Goal: Task Accomplishment & Management: Manage account settings

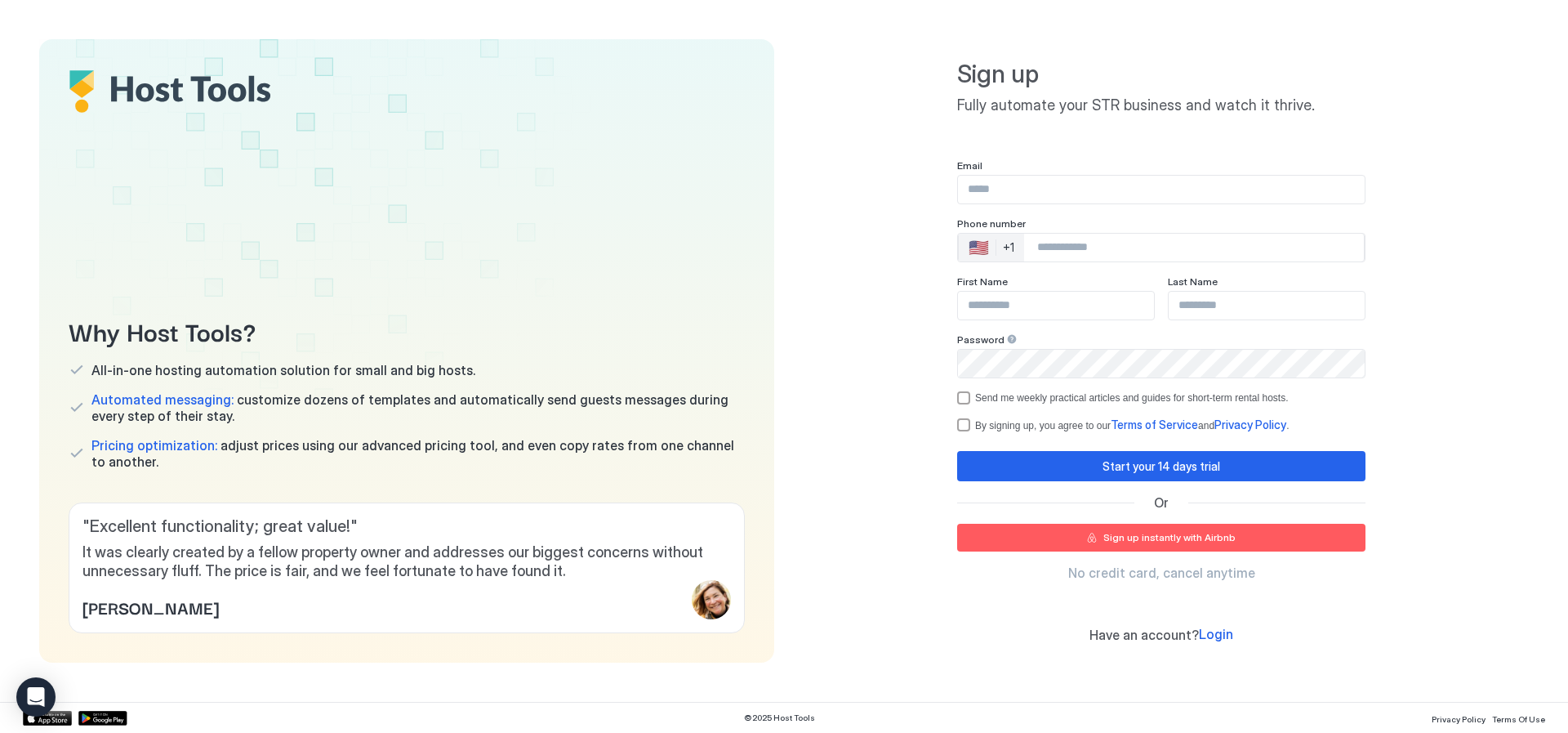
click at [1153, 189] on input "Input Field" at bounding box center [1162, 189] width 406 height 28
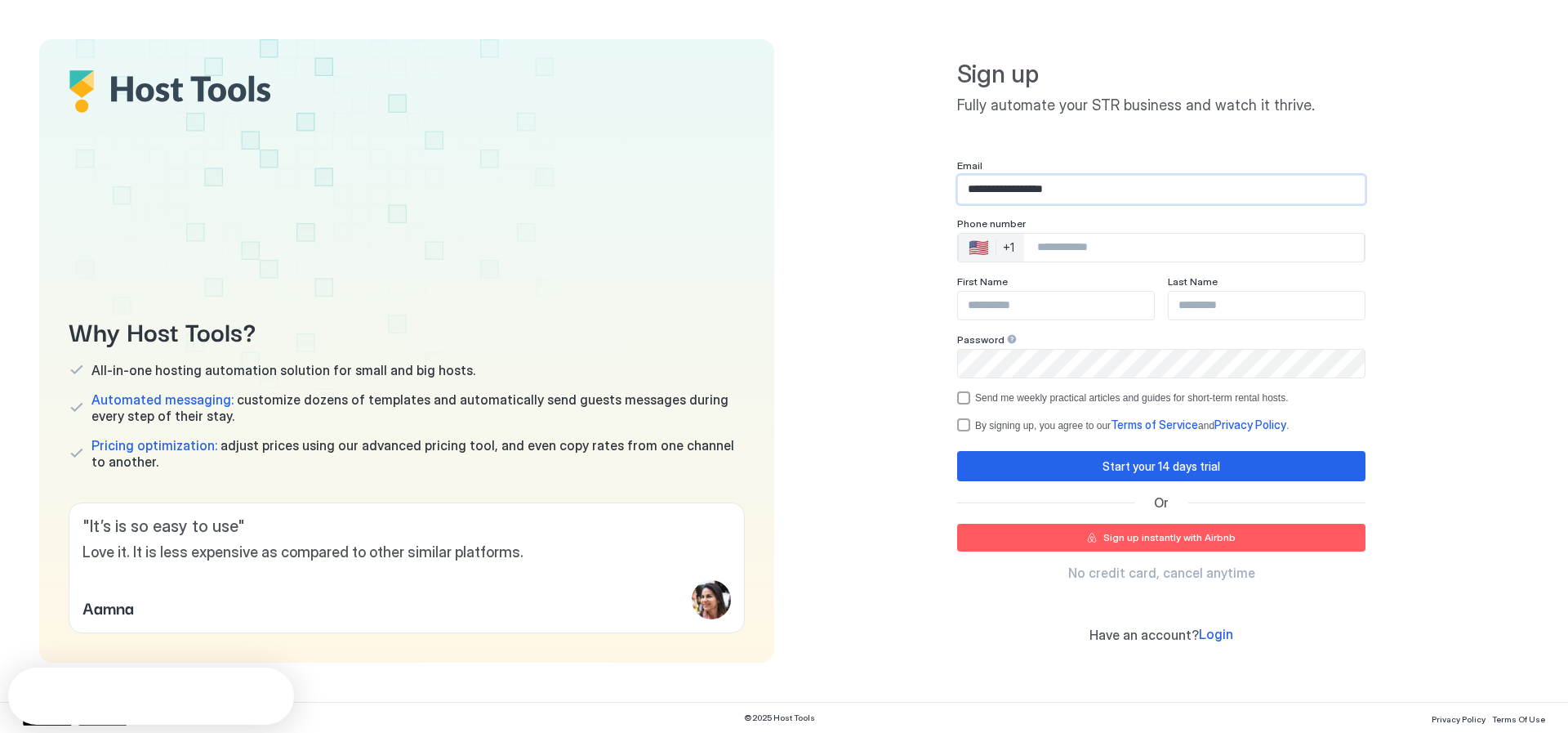
type input "**********"
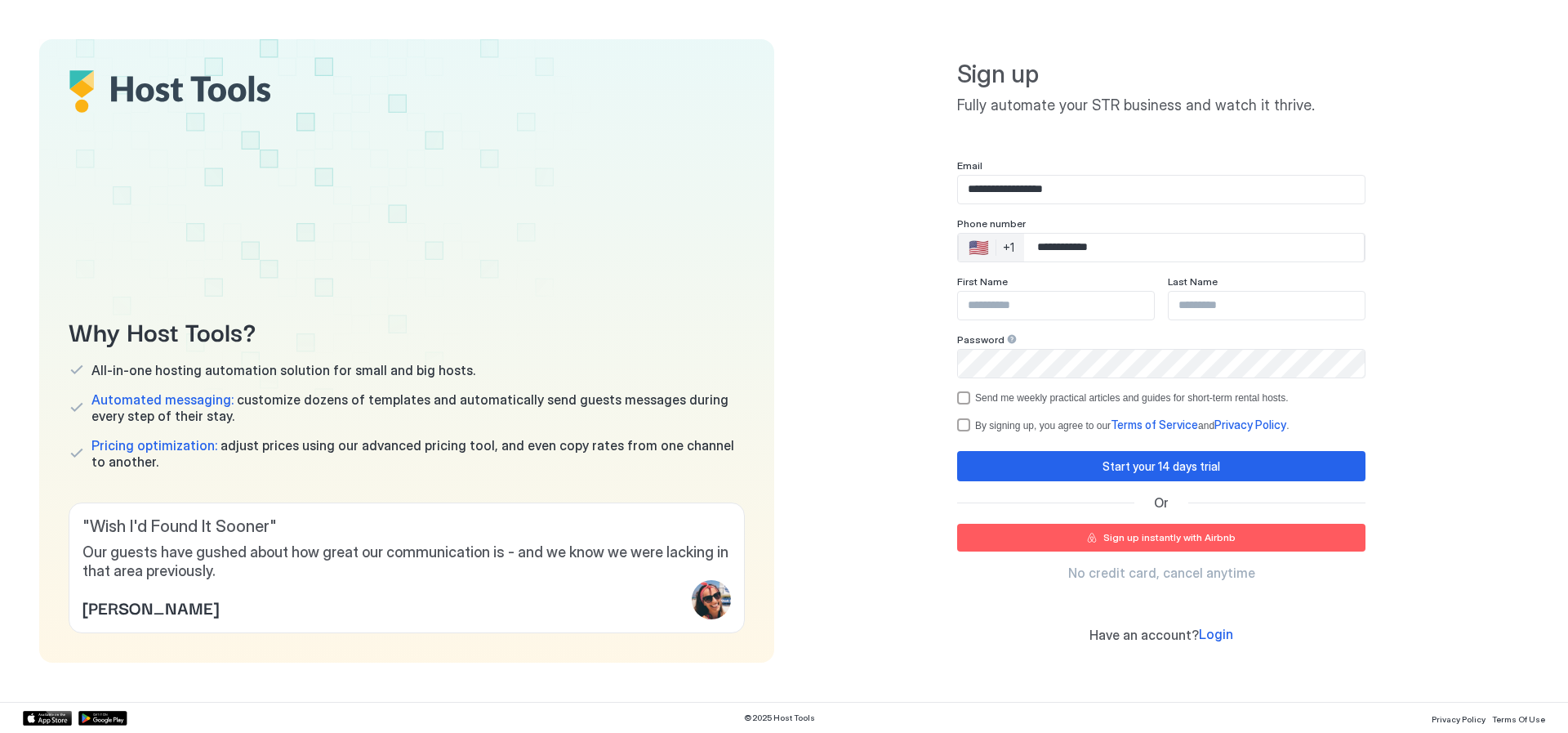
type input "**********"
click at [1019, 316] on input "Input Field" at bounding box center [1056, 305] width 196 height 28
type input "***"
type input "******"
click at [968, 421] on div "termsPrivacy" at bounding box center [964, 425] width 13 height 13
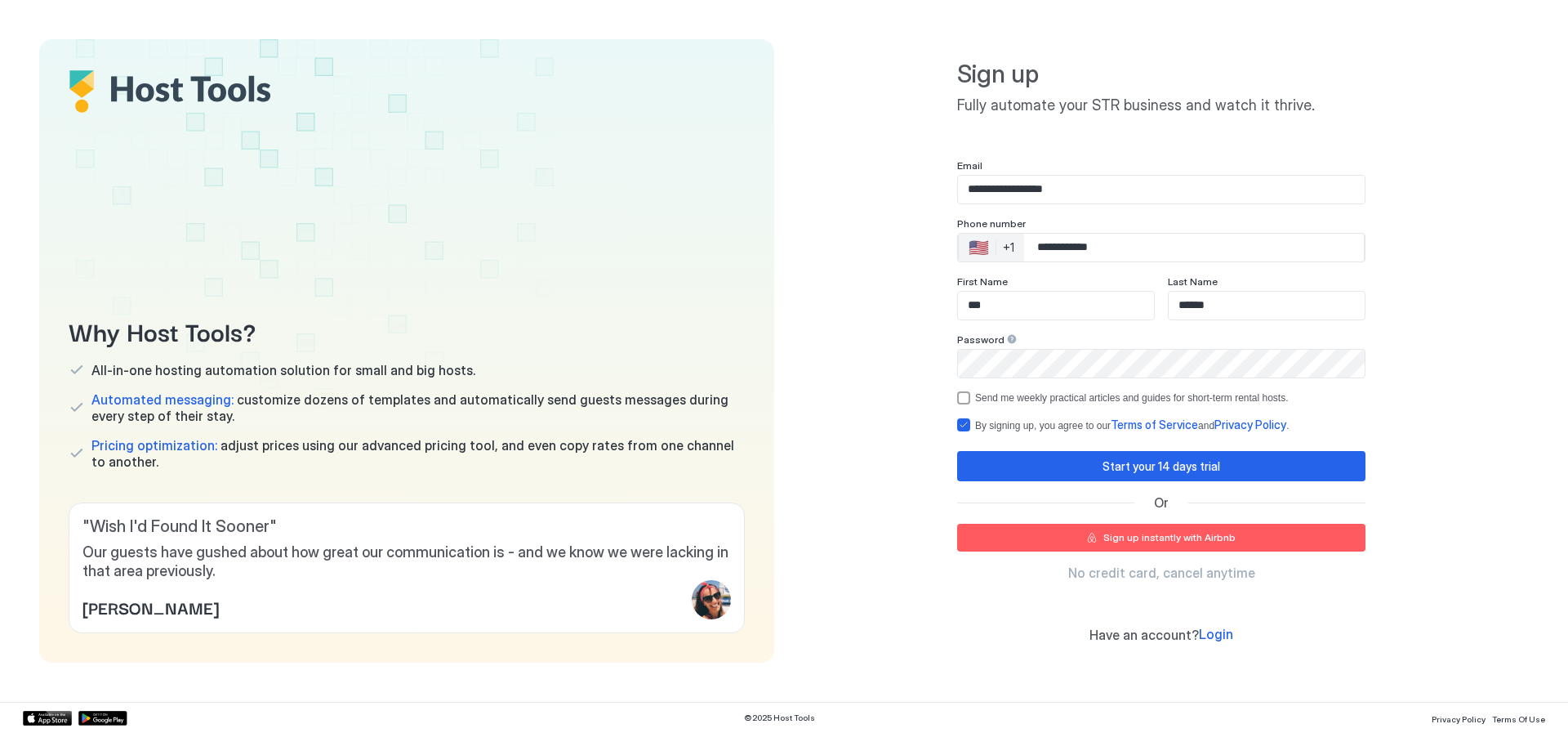
click at [1165, 543] on div "Sign up instantly with Airbnb" at bounding box center [1169, 538] width 133 height 15
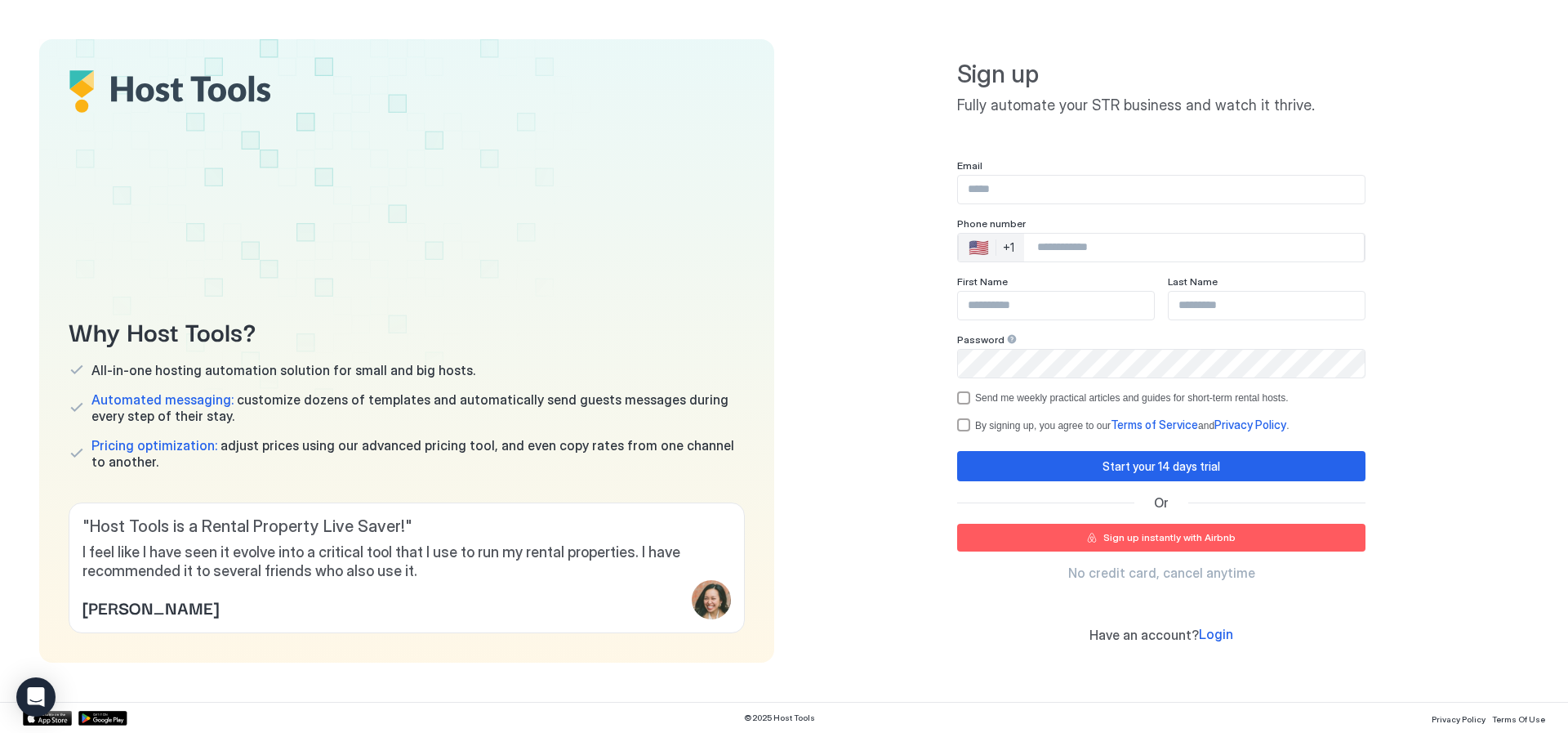
click at [1056, 184] on input "Input Field" at bounding box center [1162, 189] width 406 height 28
type input "*"
click at [1164, 549] on button "Sign up instantly with Airbnb" at bounding box center [1162, 538] width 408 height 28
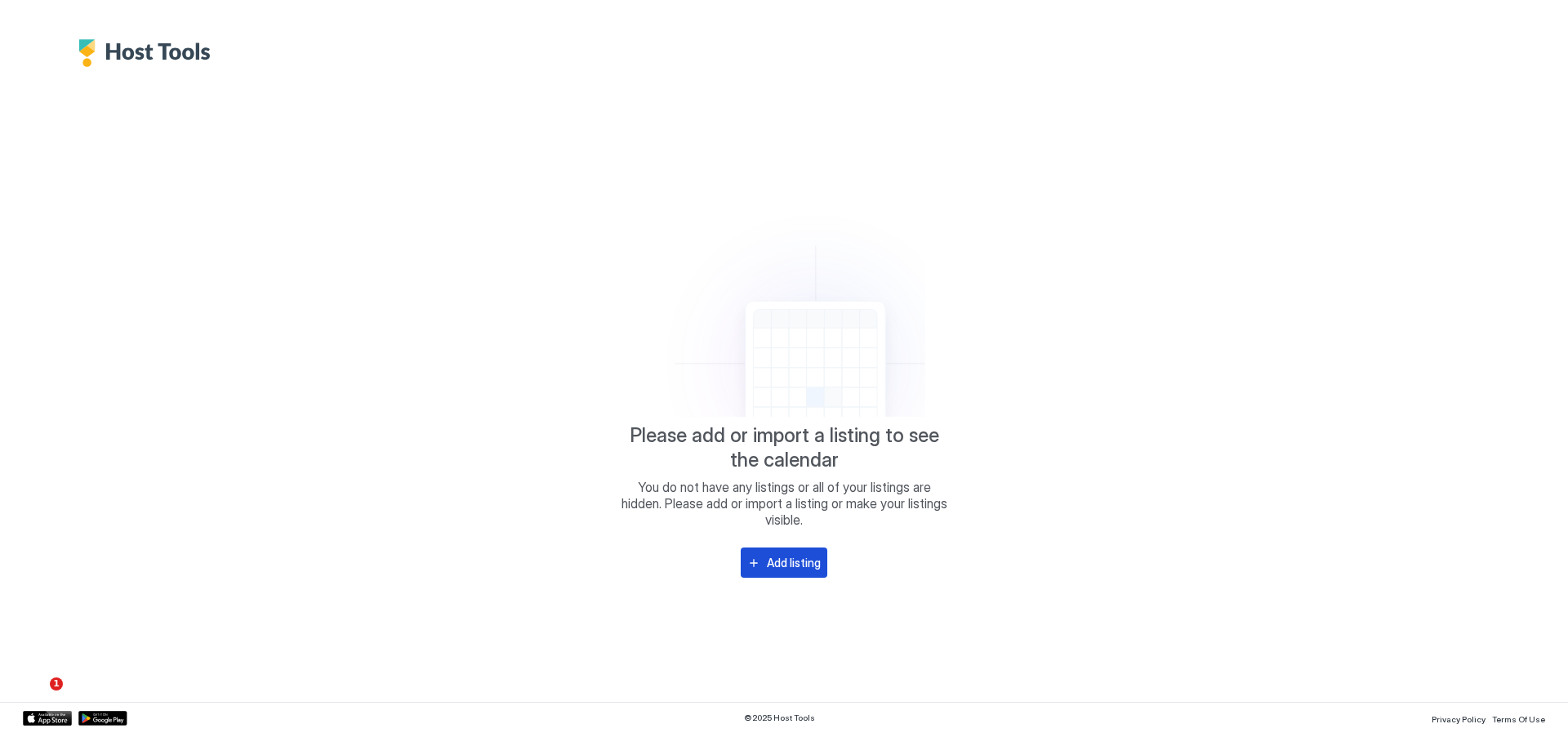
click at [790, 562] on div "Add listing" at bounding box center [794, 563] width 54 height 17
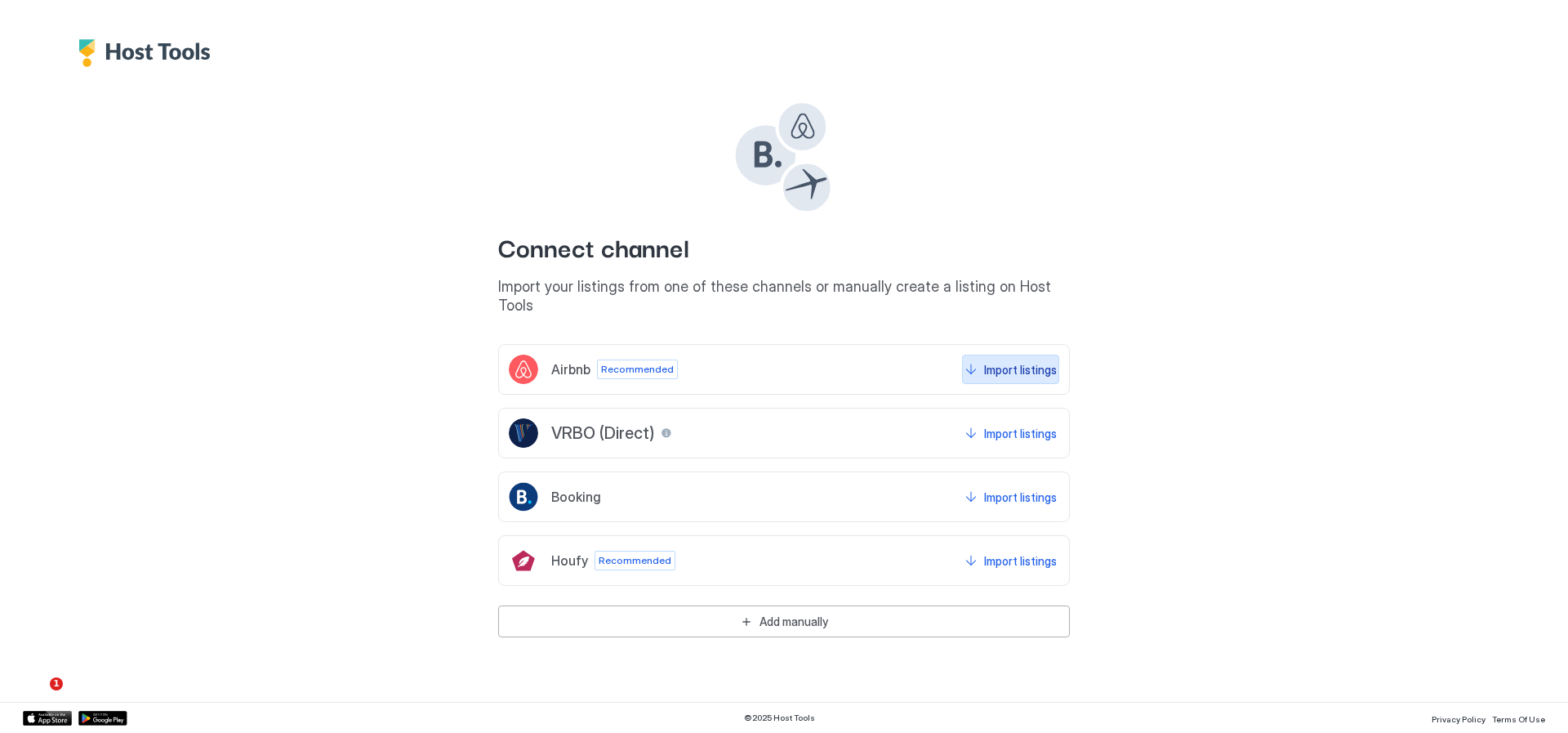
click at [1020, 361] on div "Import listings" at bounding box center [1020, 370] width 72 height 17
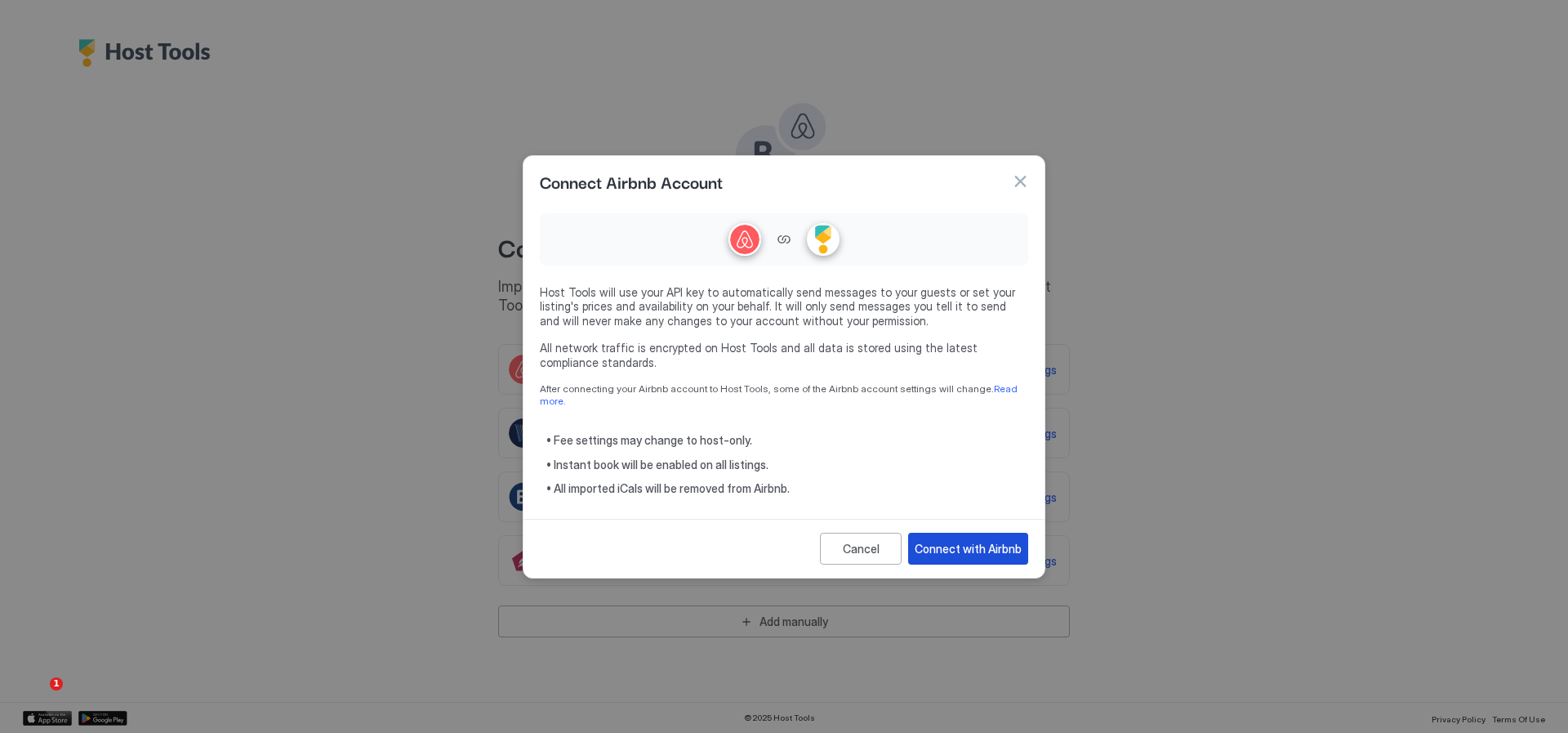
click at [963, 540] on div "Connect with Airbnb" at bounding box center [968, 549] width 107 height 17
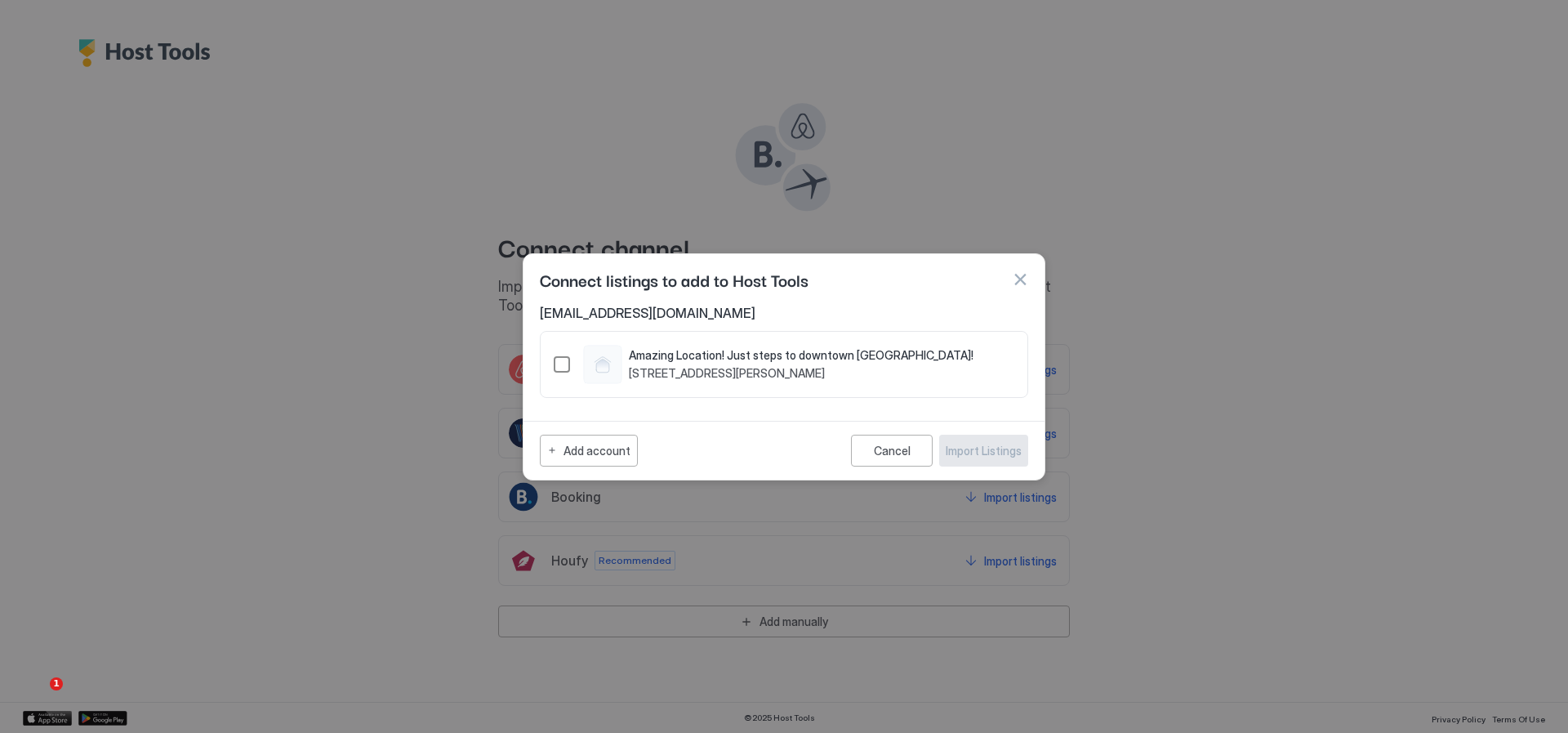
click at [565, 366] on div "1497336972907766160" at bounding box center [562, 364] width 17 height 17
click at [973, 453] on div "Import Listings" at bounding box center [984, 451] width 76 height 17
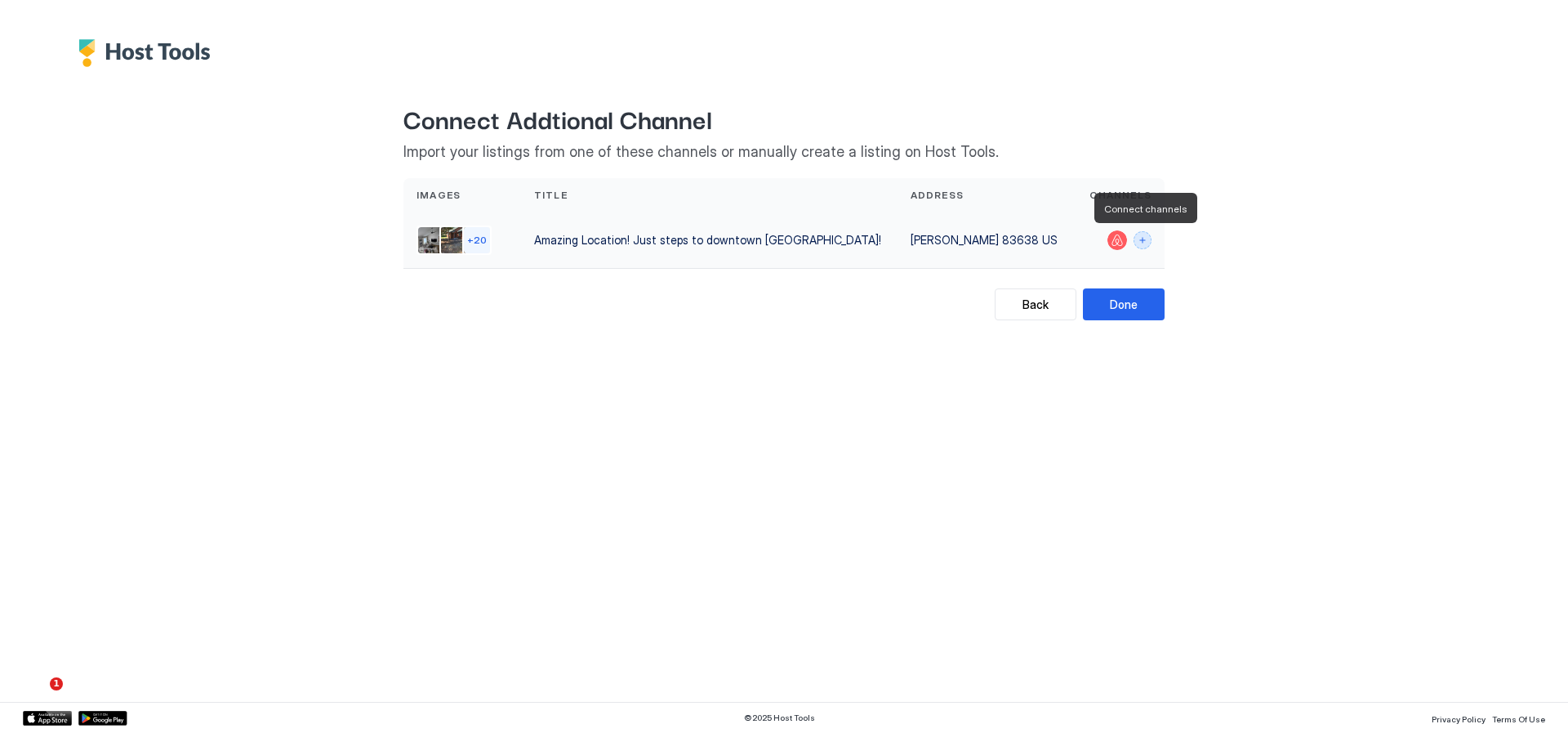
click at [1143, 242] on button "Connect channels" at bounding box center [1142, 240] width 18 height 18
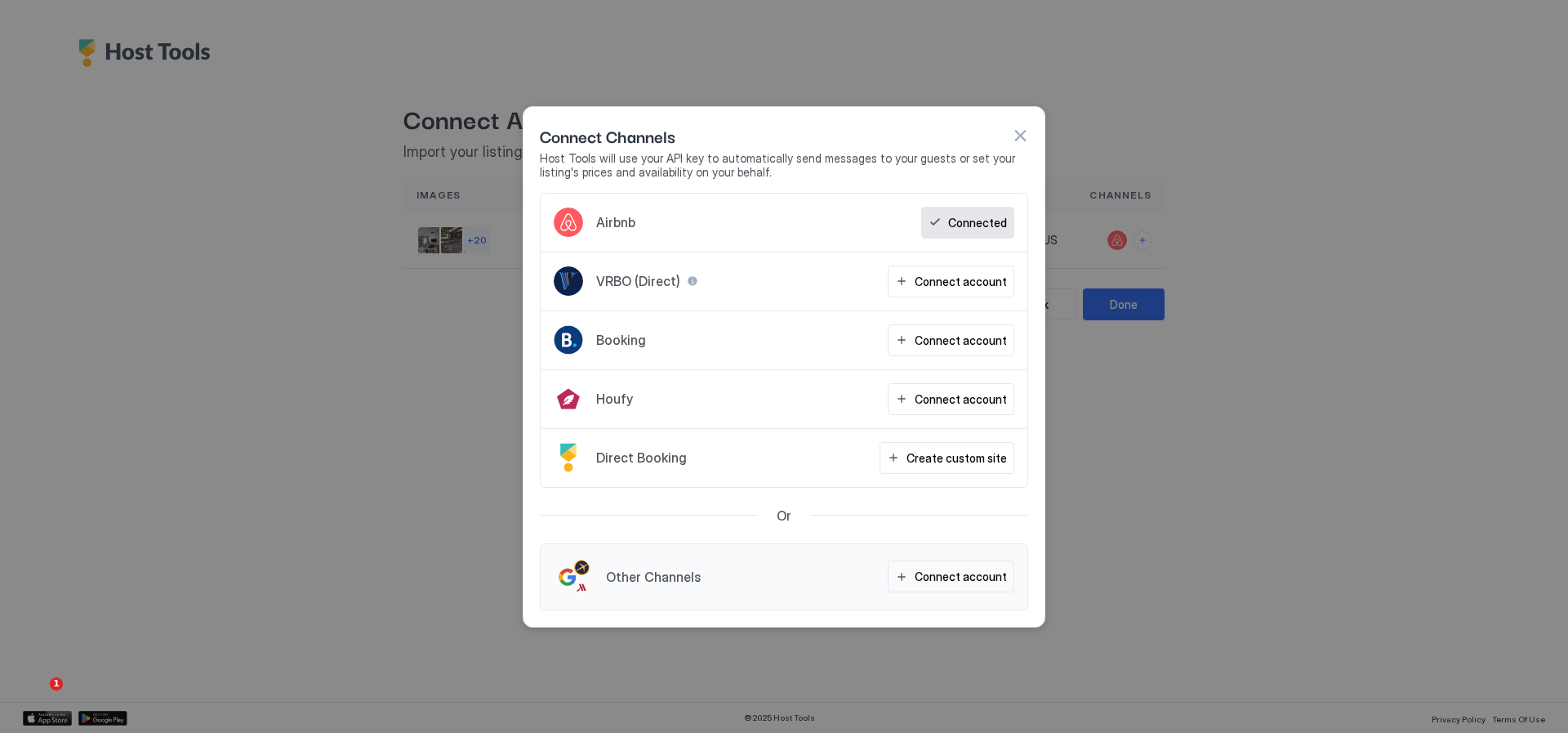
click at [1025, 131] on button "button" at bounding box center [1019, 135] width 17 height 17
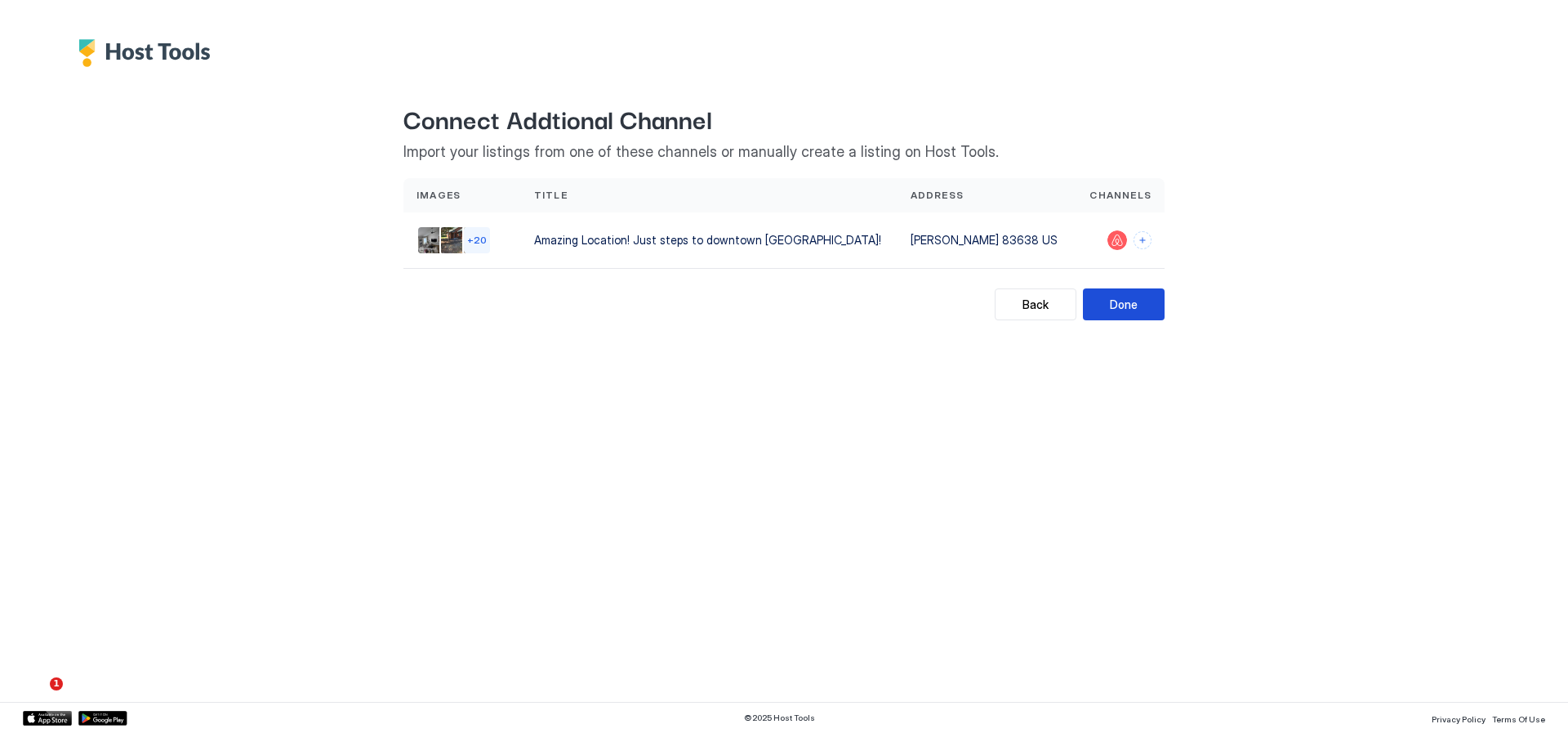
click at [1124, 311] on div "Done" at bounding box center [1124, 305] width 28 height 17
click at [477, 242] on span "+ 20" at bounding box center [477, 240] width 19 height 12
click at [427, 230] on img "Listing image 1" at bounding box center [432, 240] width 26 height 26
click at [475, 238] on span "+ 20" at bounding box center [477, 240] width 19 height 12
click at [1040, 304] on div "Back" at bounding box center [1036, 305] width 26 height 17
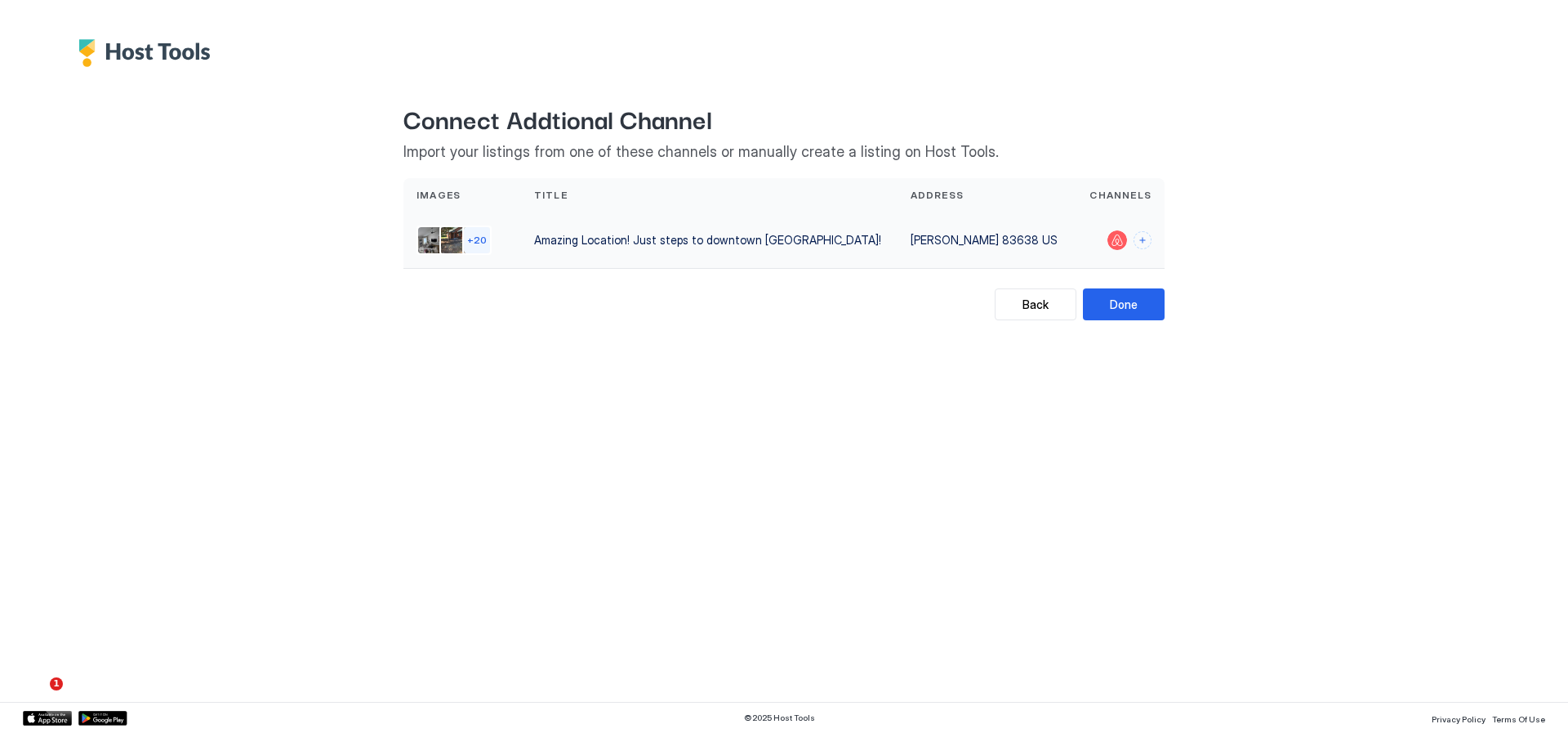
click at [1113, 242] on div at bounding box center [1117, 240] width 19 height 19
click at [1146, 241] on button "Connect channels" at bounding box center [1142, 240] width 18 height 18
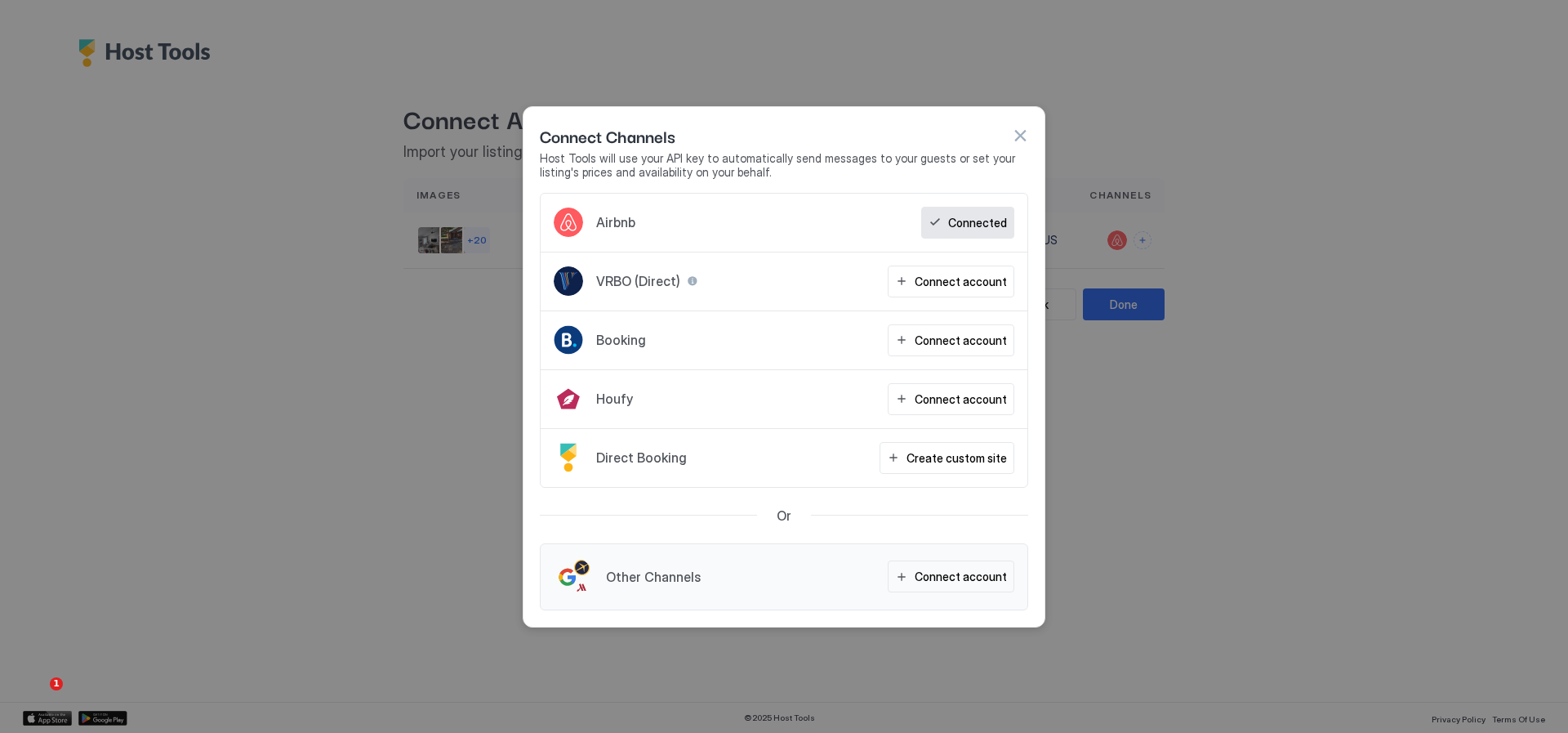
click at [1029, 134] on div "Connect Channels Host Tools will use your API key to automatically send message…" at bounding box center [784, 150] width 522 height 86
click at [1023, 138] on button "button" at bounding box center [1019, 135] width 17 height 17
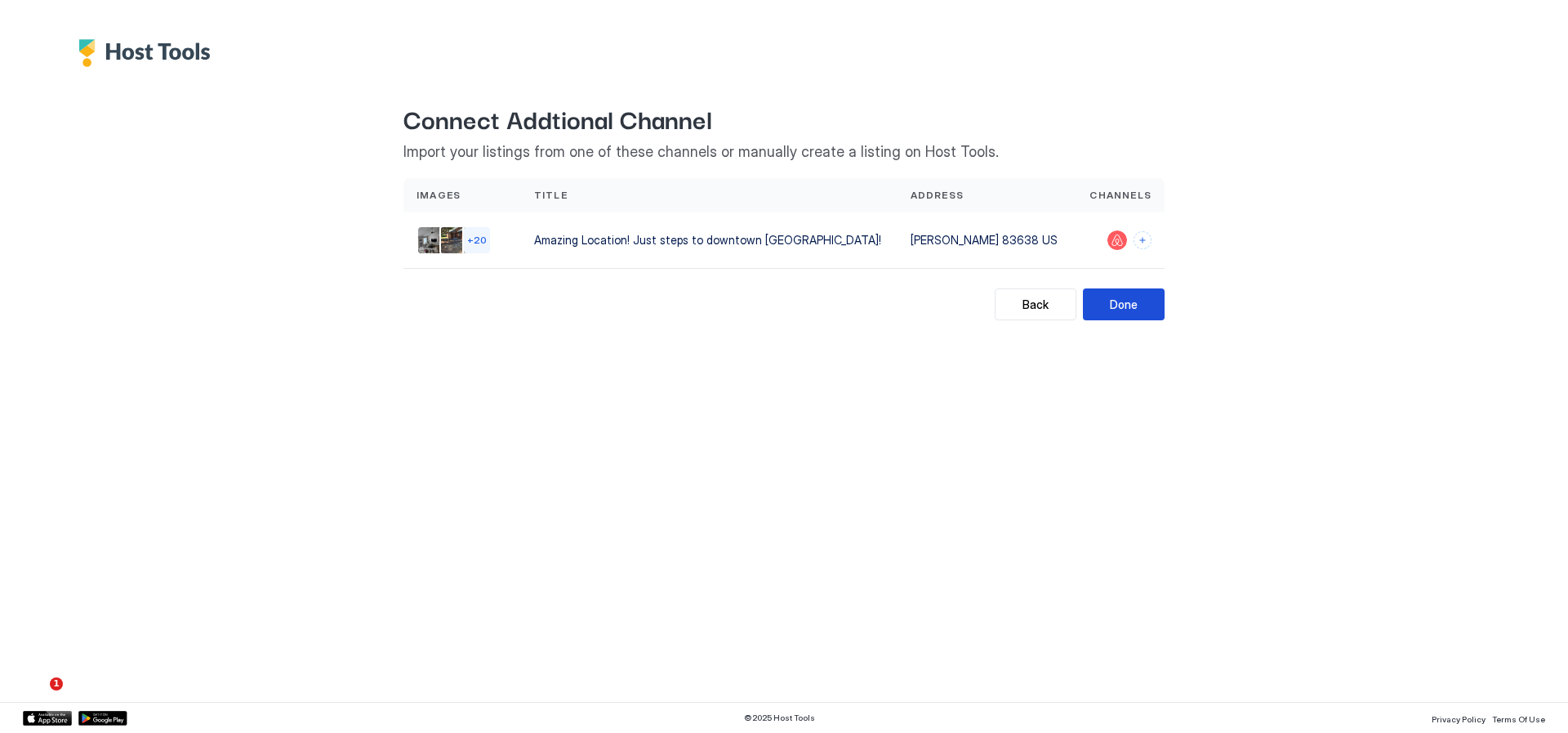
click at [1130, 305] on div "Done" at bounding box center [1124, 305] width 28 height 17
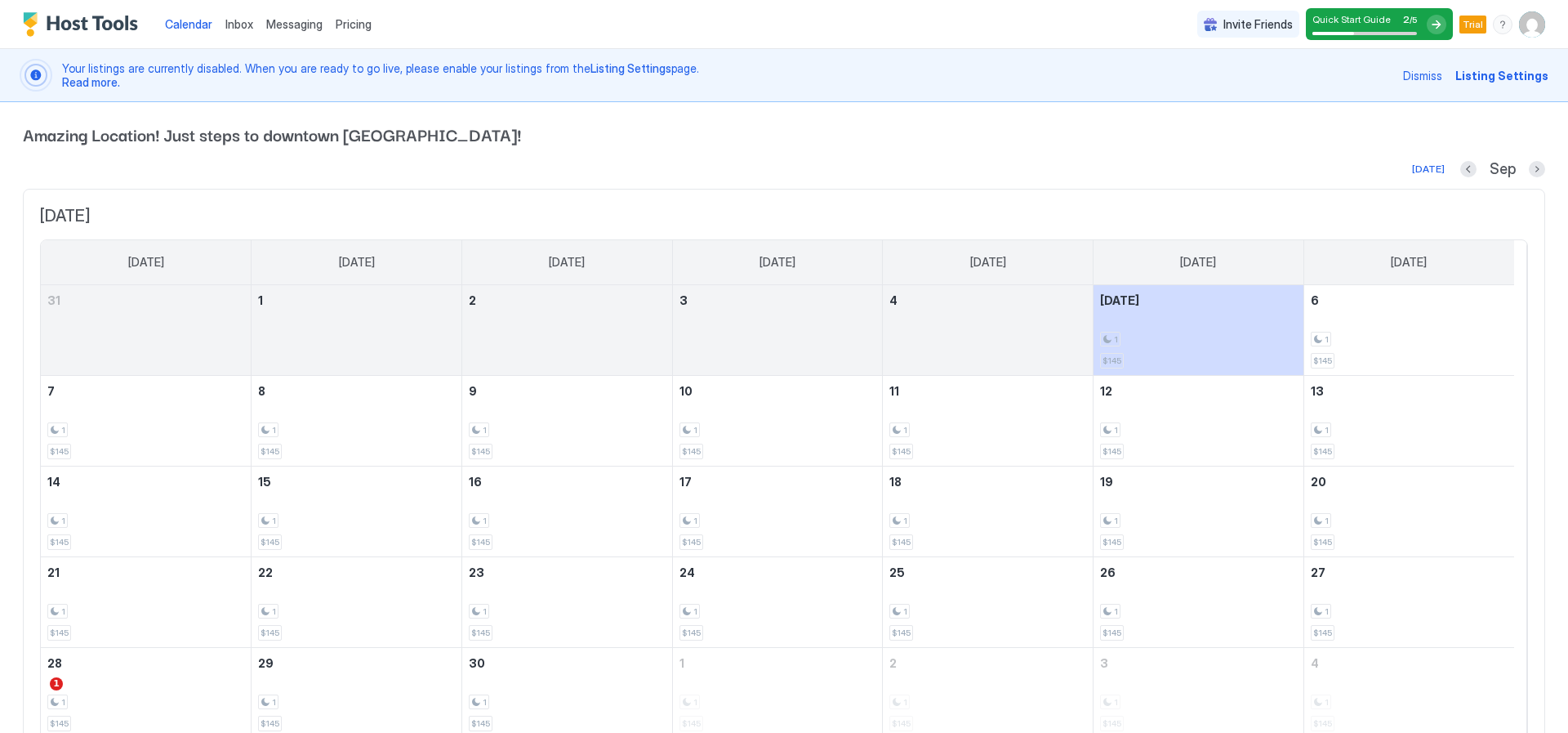
click at [1478, 78] on span "Listing Settings" at bounding box center [1502, 76] width 93 height 17
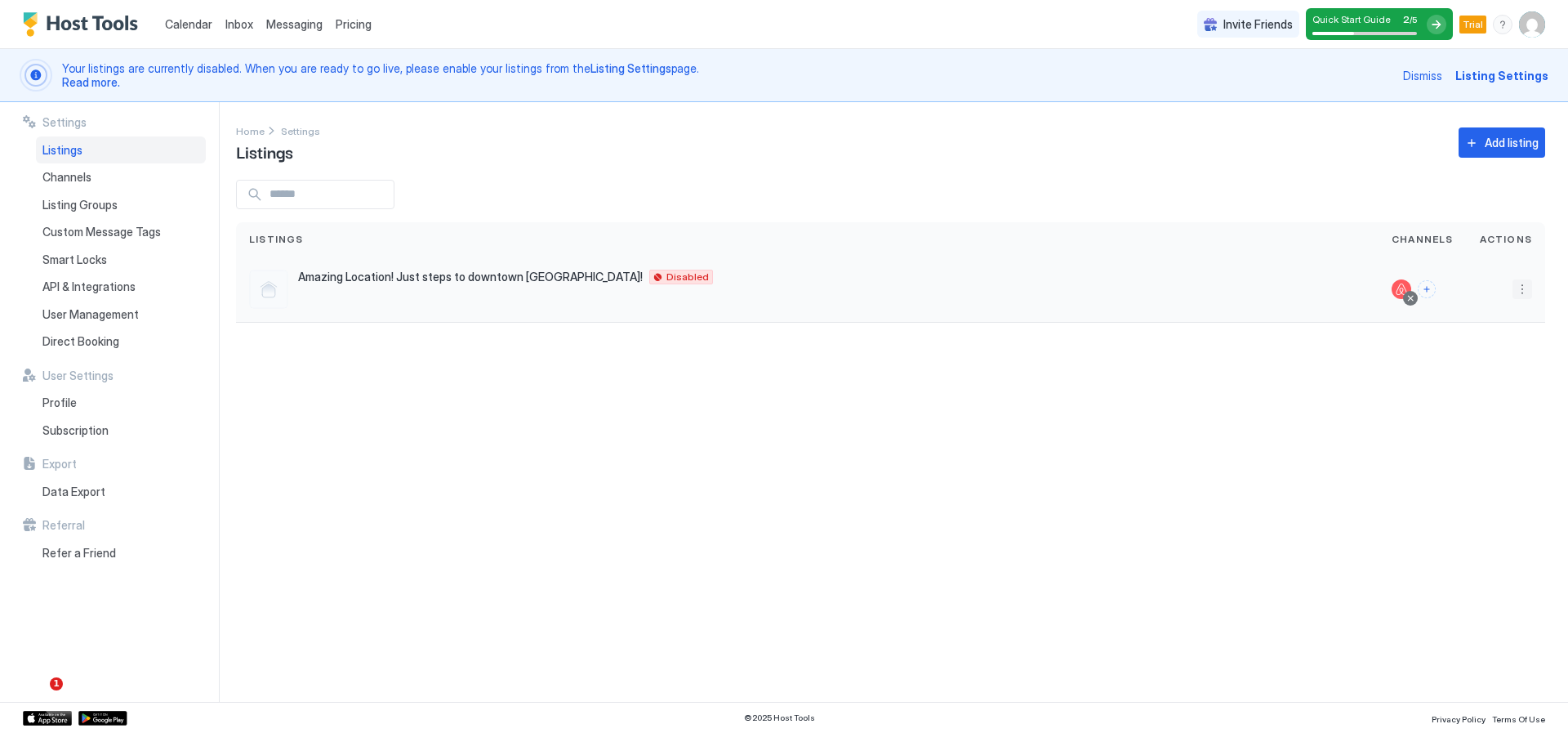
click at [1522, 292] on button "More options" at bounding box center [1522, 289] width 19 height 19
click at [1457, 360] on span "Listing Settings" at bounding box center [1484, 365] width 72 height 12
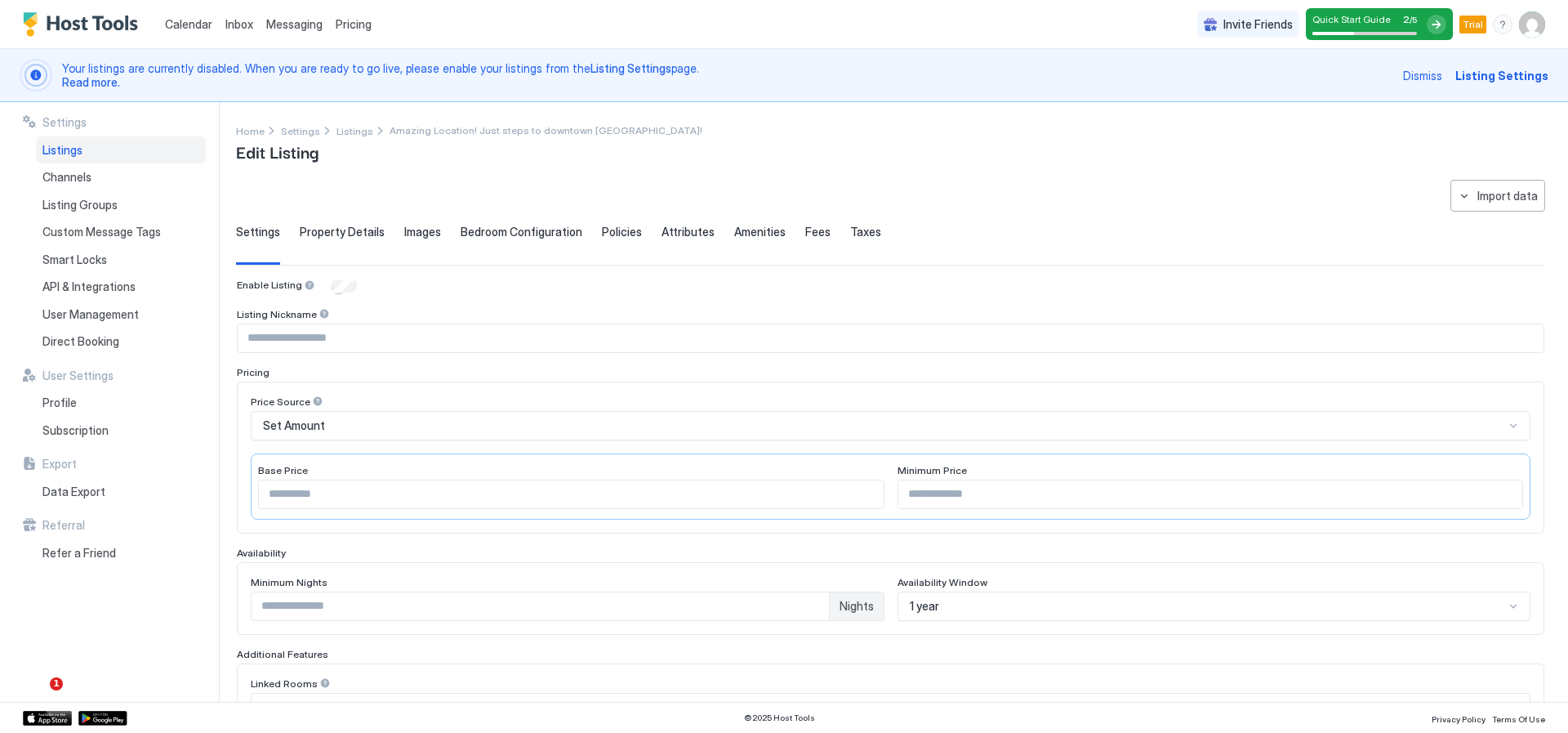
click at [353, 234] on span "Property Details" at bounding box center [342, 232] width 85 height 15
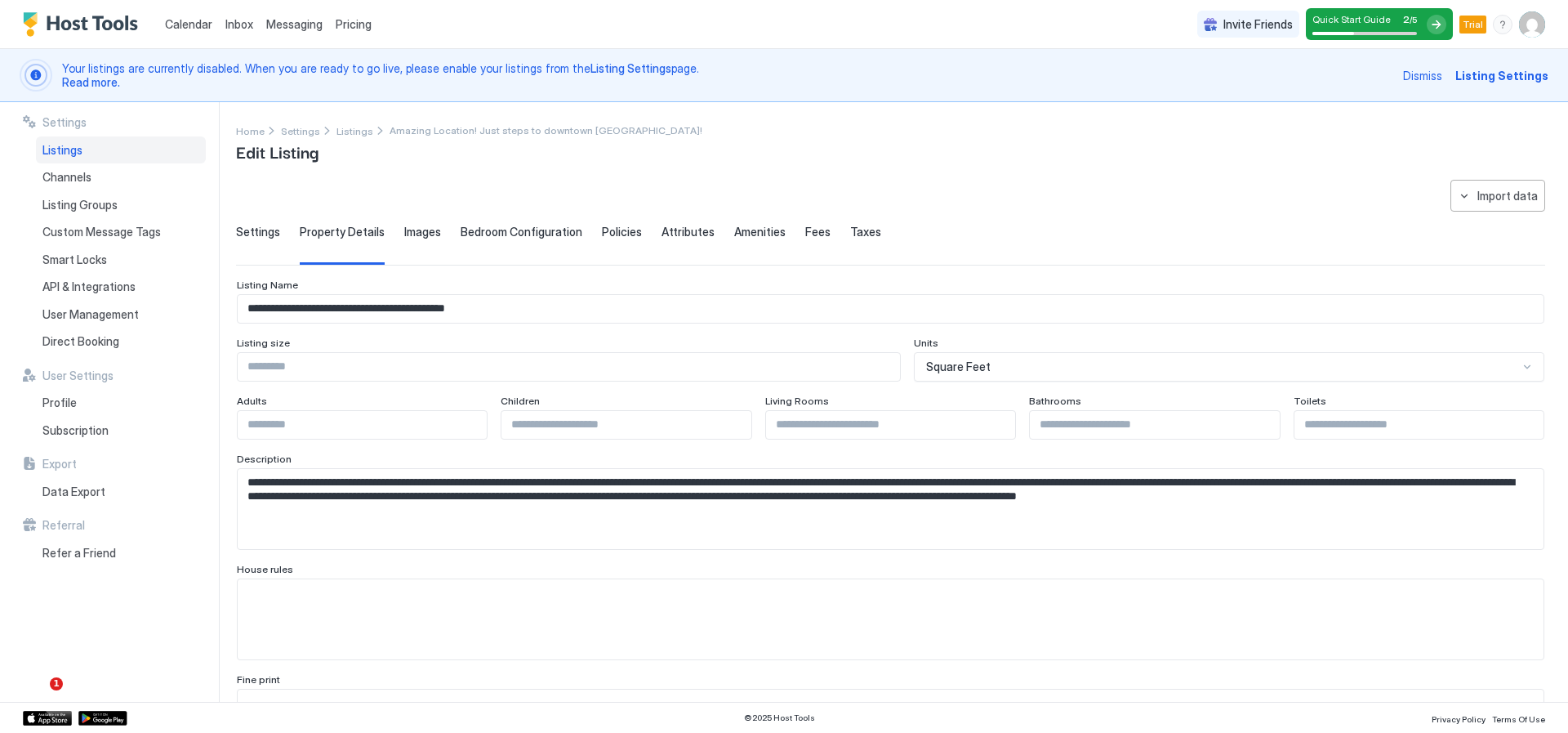
click at [411, 230] on span "Images" at bounding box center [423, 232] width 37 height 15
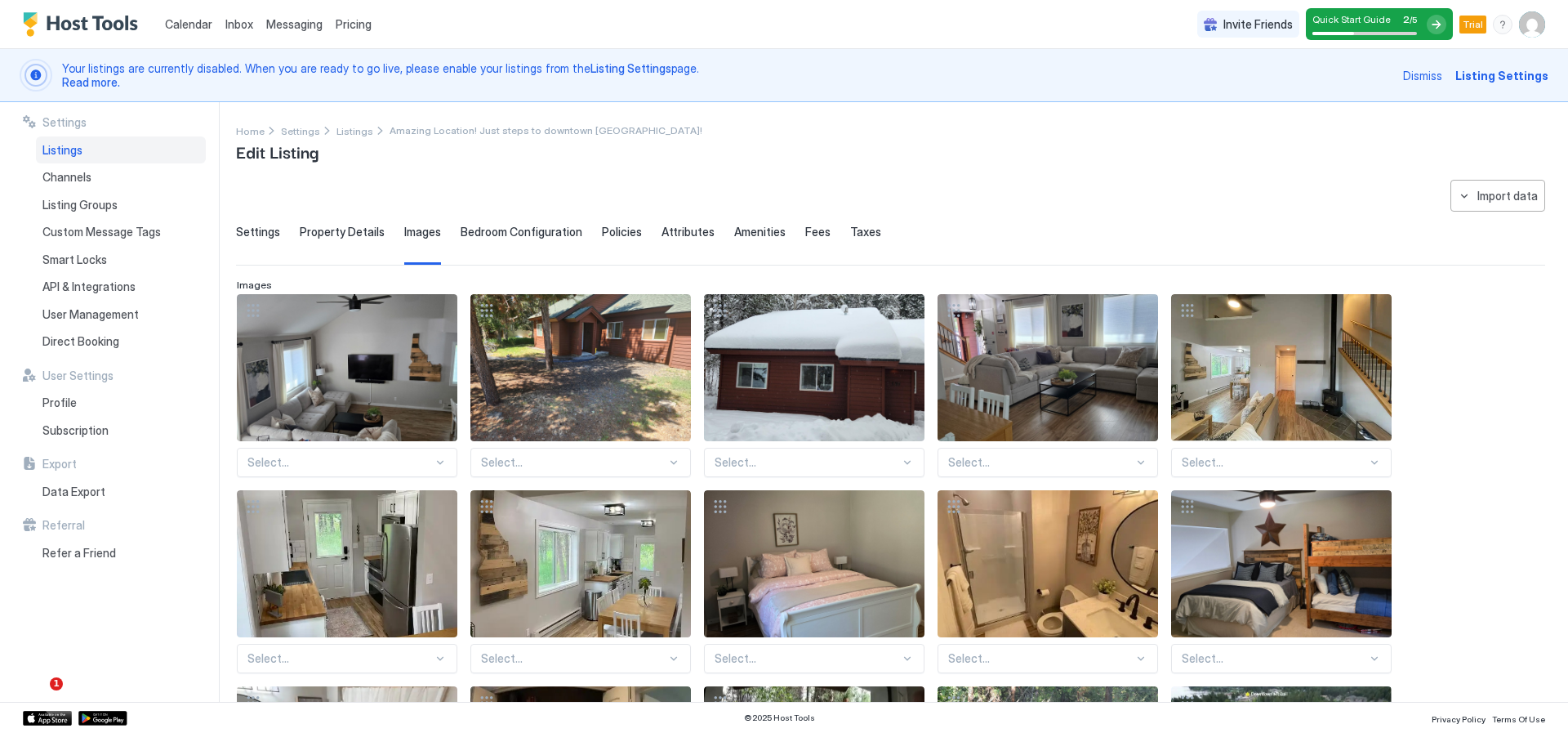
click at [481, 231] on span "Bedroom Configuration" at bounding box center [522, 232] width 122 height 15
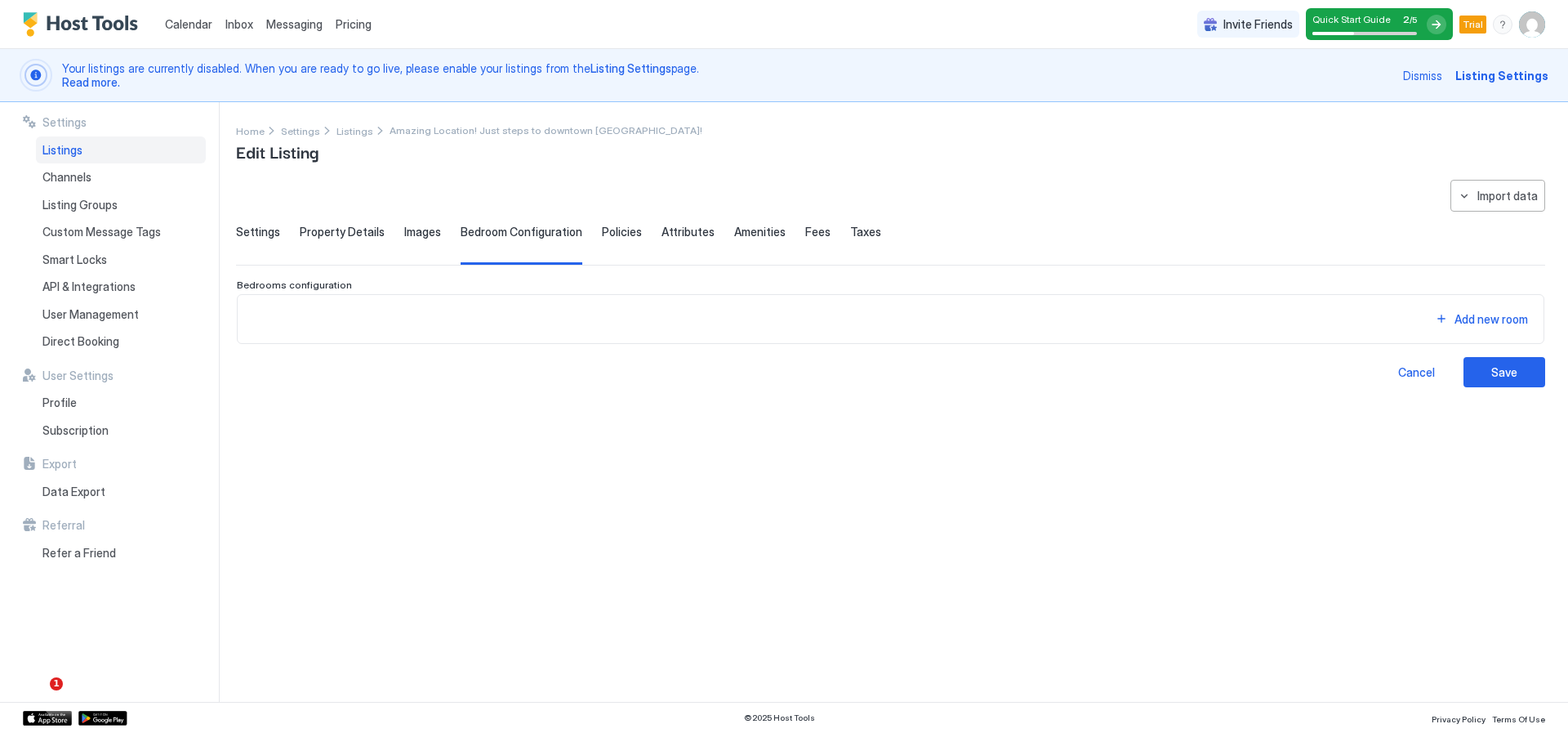
click at [611, 232] on span "Policies" at bounding box center [622, 232] width 40 height 15
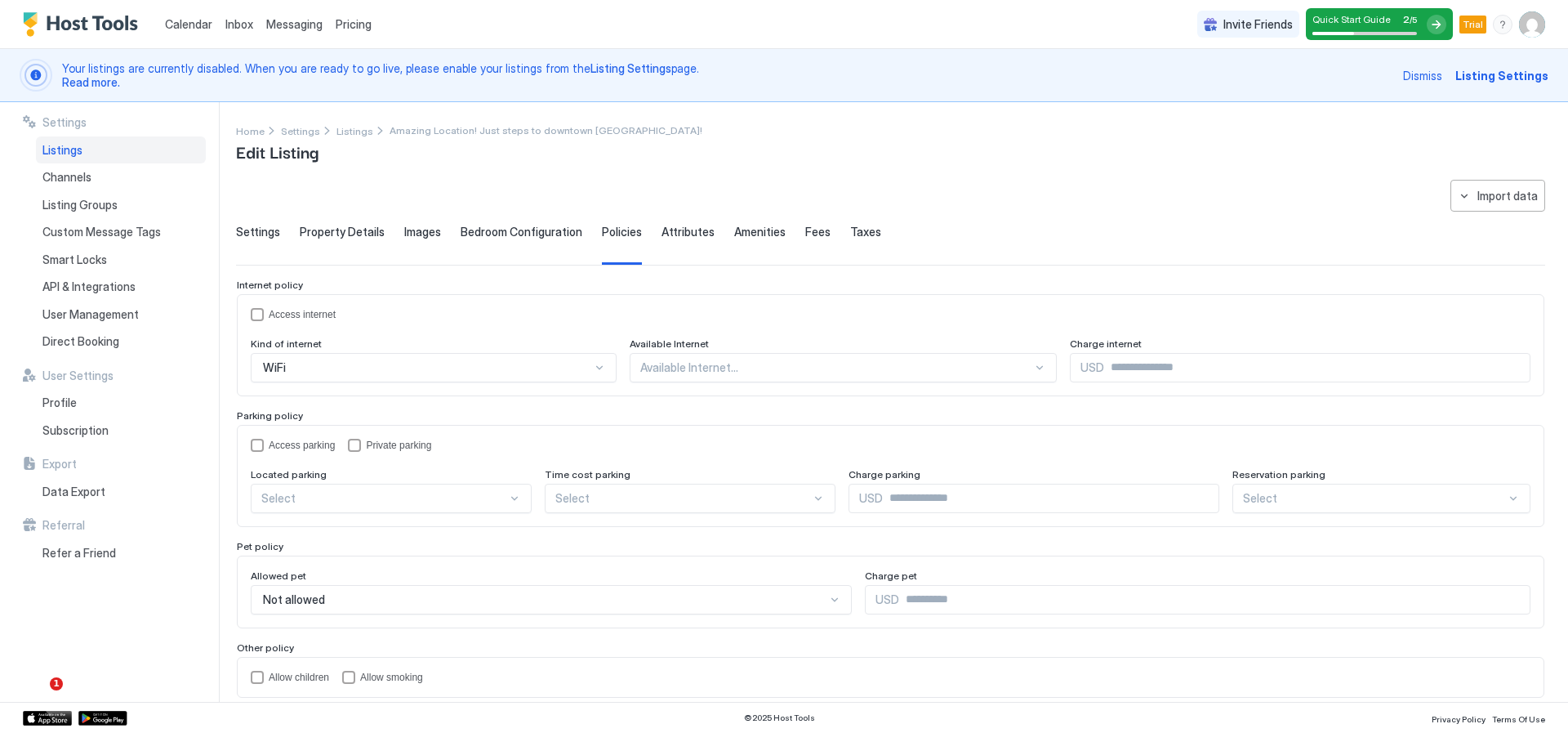
click at [676, 227] on span "Attributes" at bounding box center [688, 232] width 53 height 15
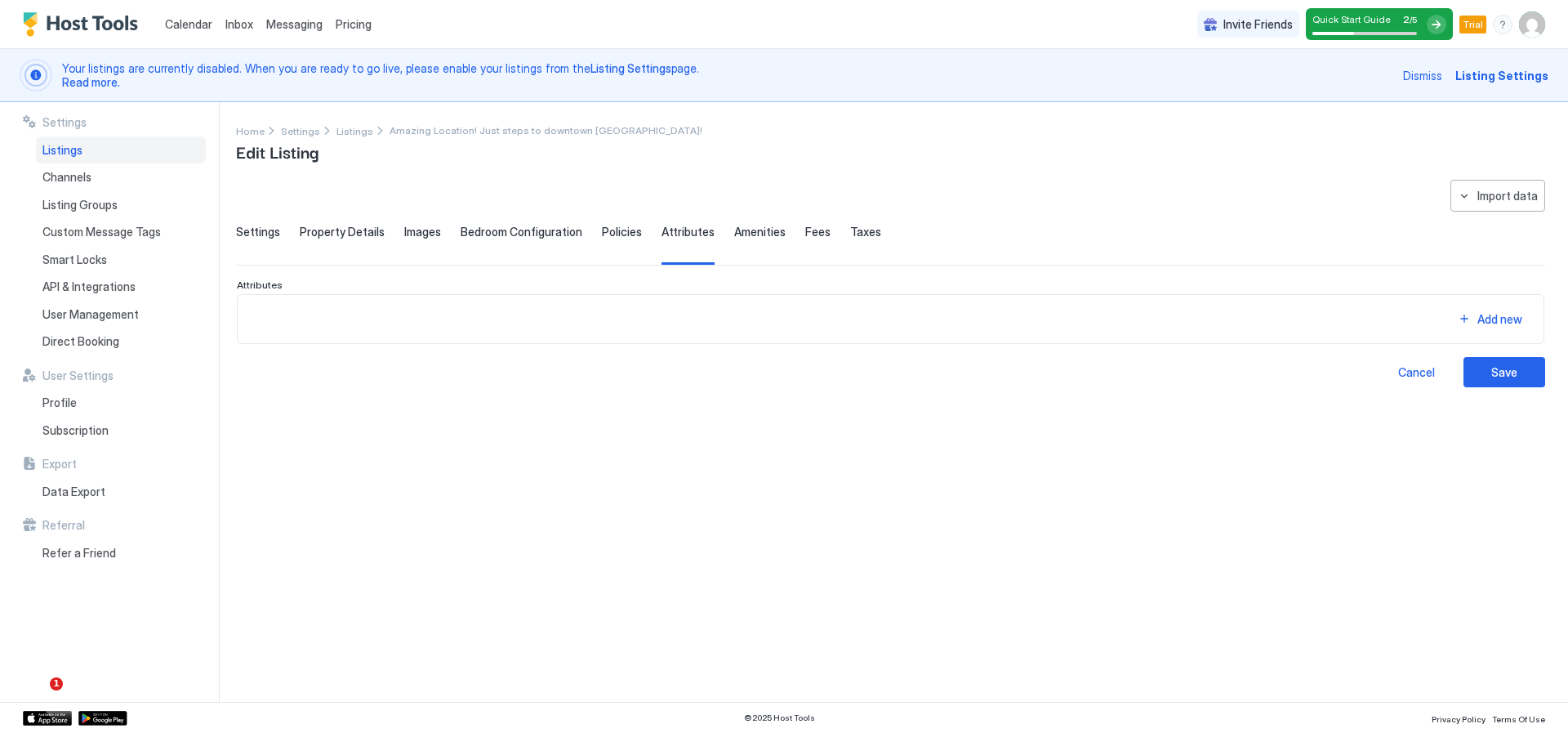
click at [734, 225] on span "Amenities" at bounding box center [760, 232] width 51 height 15
click at [805, 229] on span "Fees" at bounding box center [817, 232] width 25 height 15
click at [850, 229] on span "Taxes" at bounding box center [866, 232] width 31 height 15
click at [1508, 197] on div "Import data" at bounding box center [1507, 195] width 60 height 17
click at [1508, 230] on div "Airbnb" at bounding box center [1512, 226] width 50 height 15
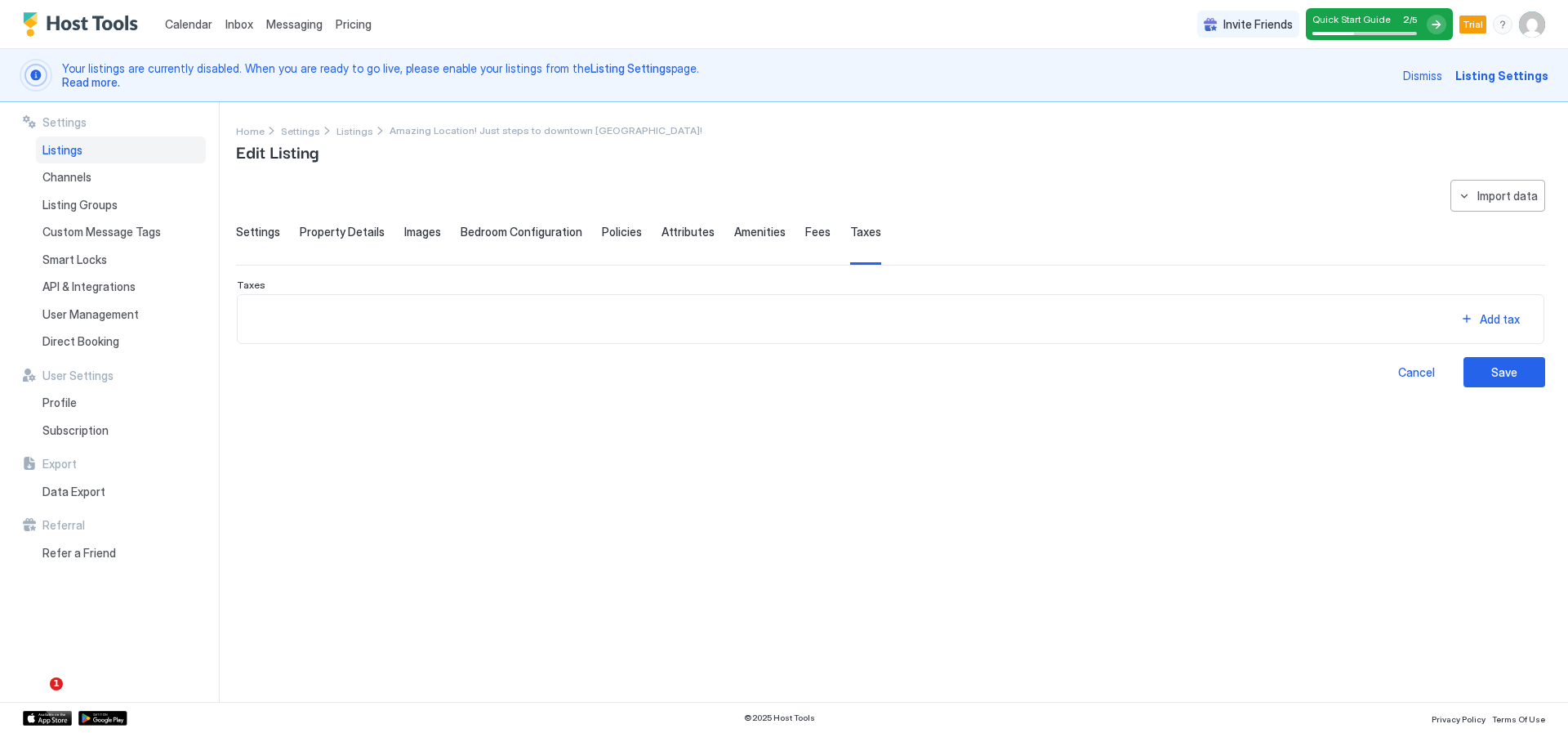
click at [268, 223] on div "**********" at bounding box center [890, 284] width 1309 height 208
click at [269, 226] on span "Settings" at bounding box center [258, 232] width 44 height 15
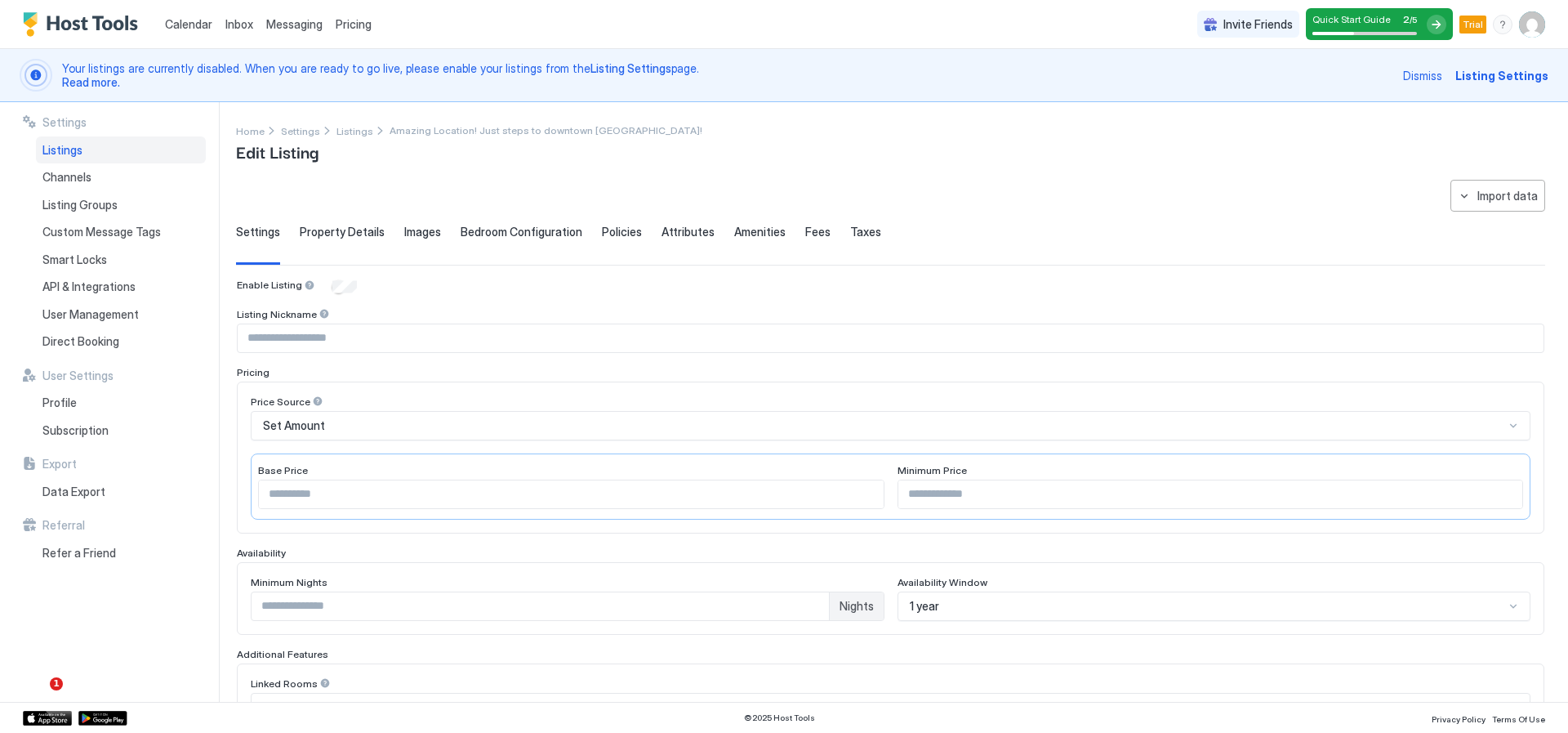
click at [1537, 17] on img "User profile" at bounding box center [1532, 24] width 26 height 26
click at [1396, 58] on span "Trialing" at bounding box center [1424, 65] width 89 height 12
click at [1364, 58] on img at bounding box center [1360, 58] width 26 height 26
click at [1379, 89] on span "Settings" at bounding box center [1385, 91] width 44 height 15
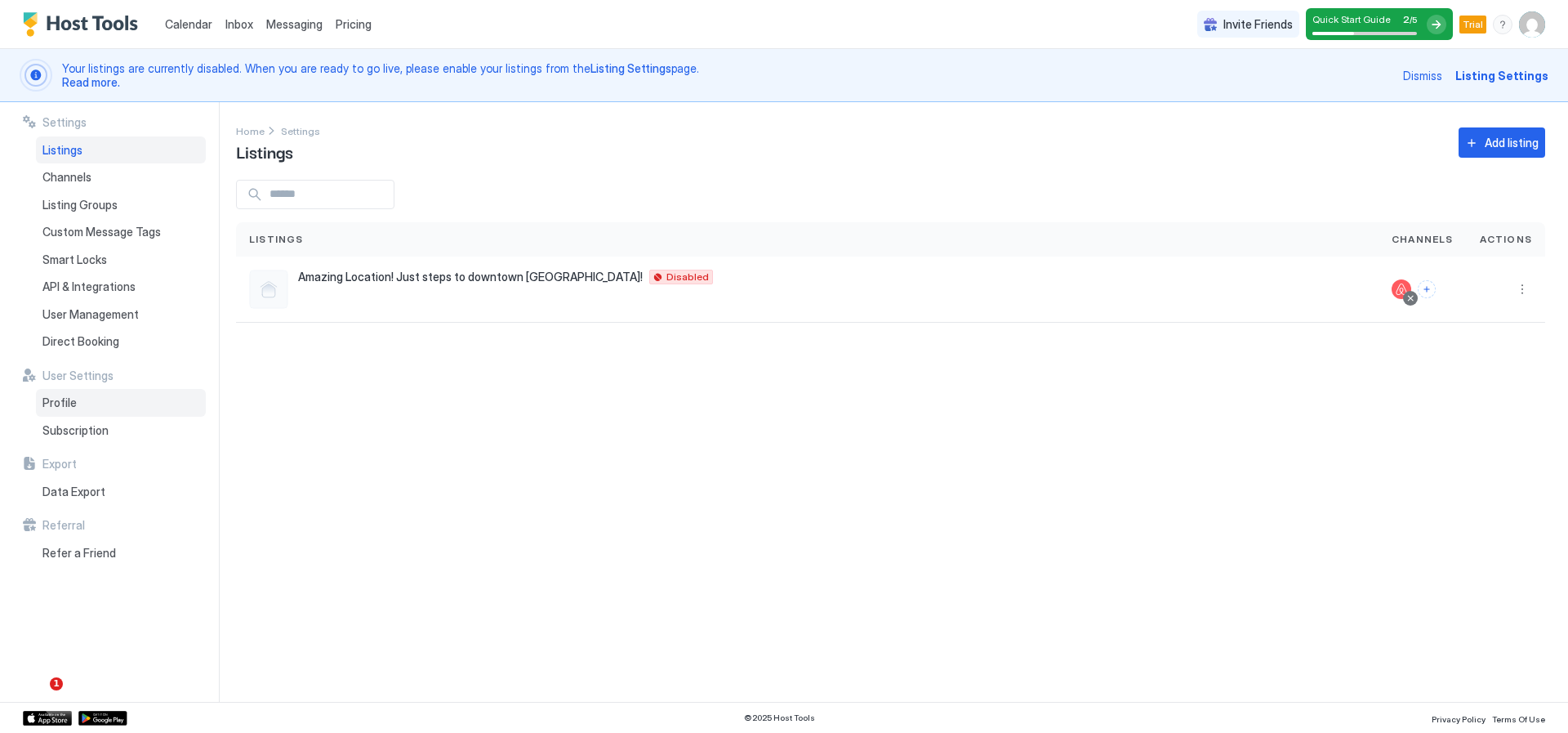
click at [39, 404] on div "Profile" at bounding box center [120, 403] width 170 height 28
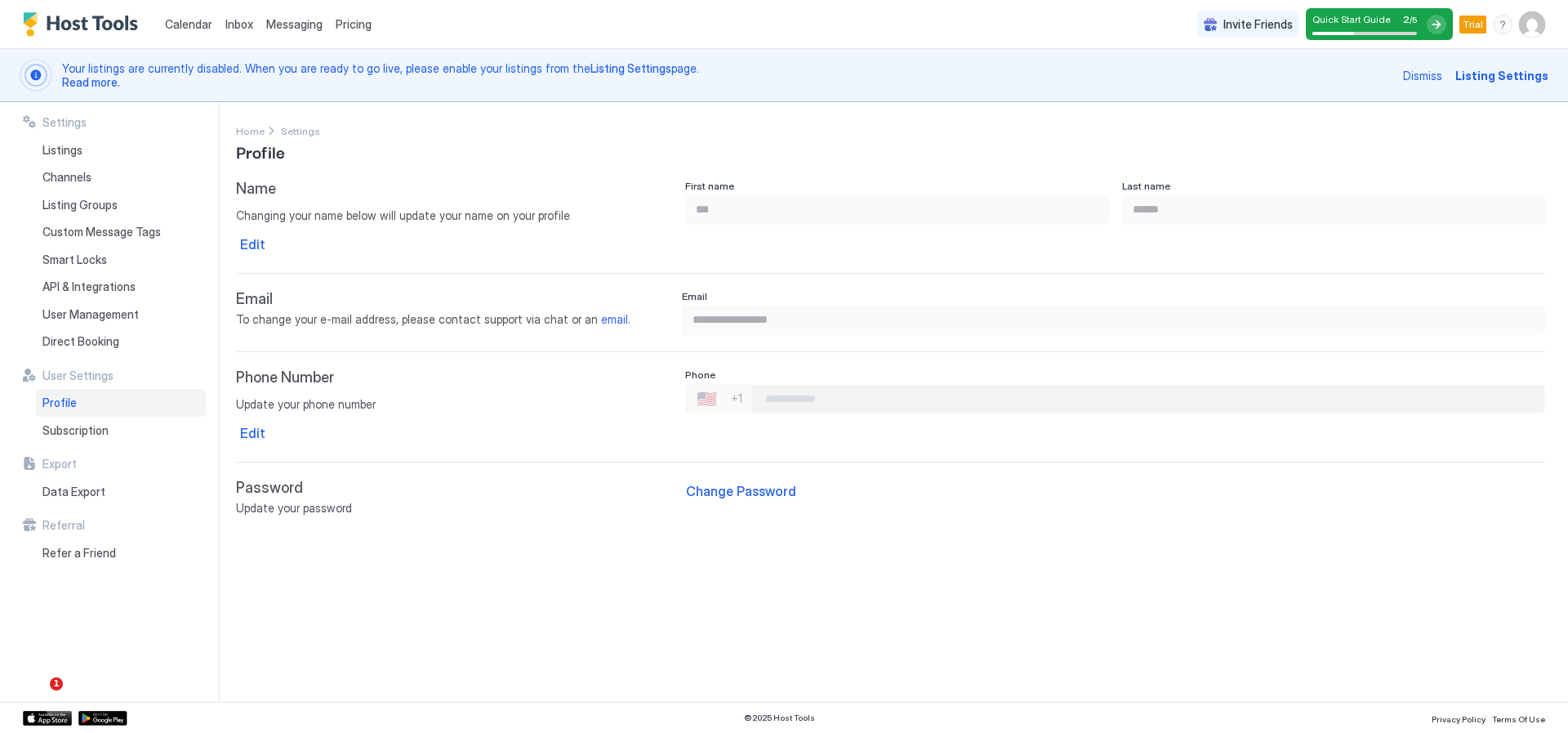
click at [781, 393] on input "Phone Number input" at bounding box center [1149, 399] width 792 height 30
click at [240, 428] on div "Edit" at bounding box center [252, 433] width 25 height 19
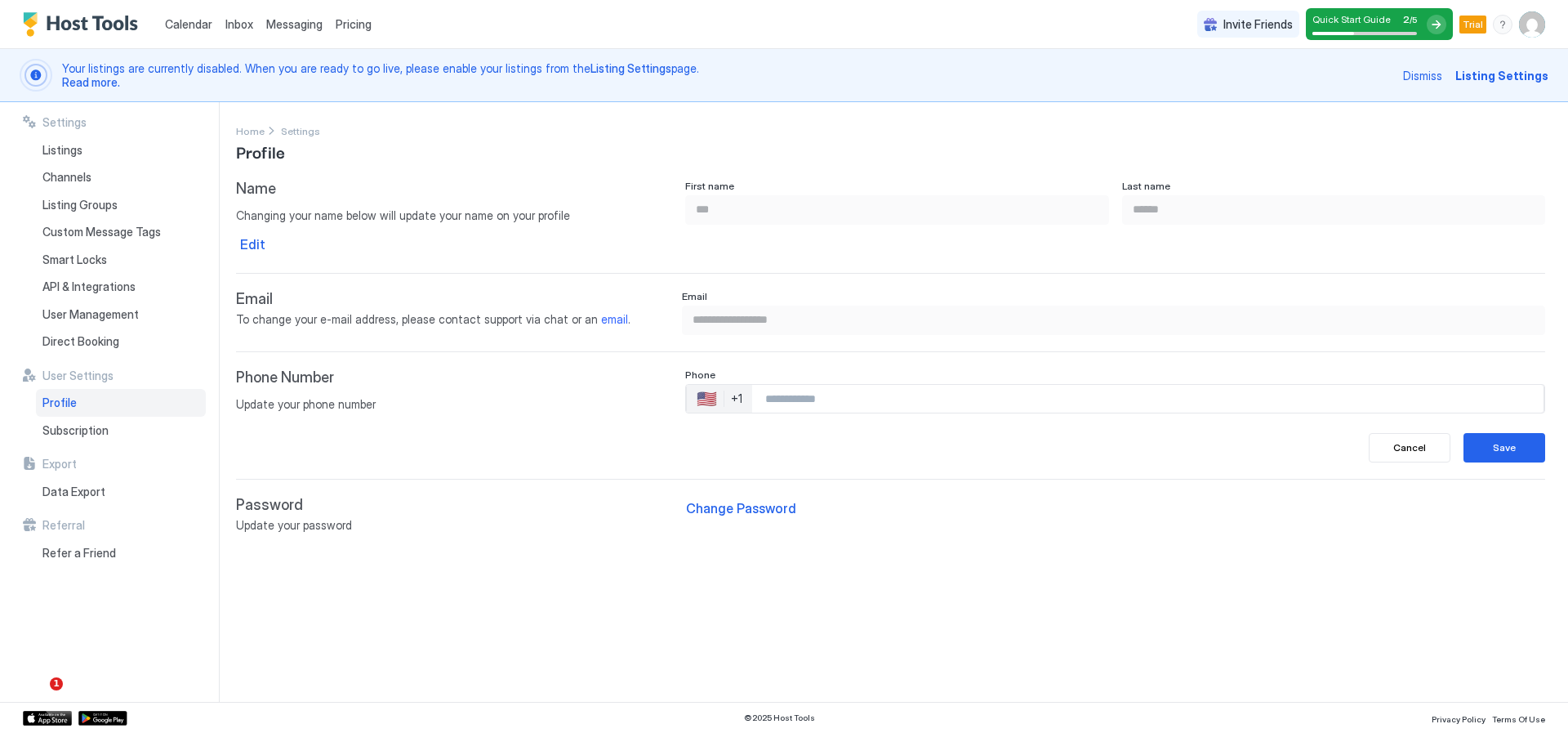
click at [767, 392] on input "Phone Number input" at bounding box center [1149, 399] width 792 height 30
type input "**********"
click at [1471, 453] on button "Save" at bounding box center [1504, 448] width 82 height 30
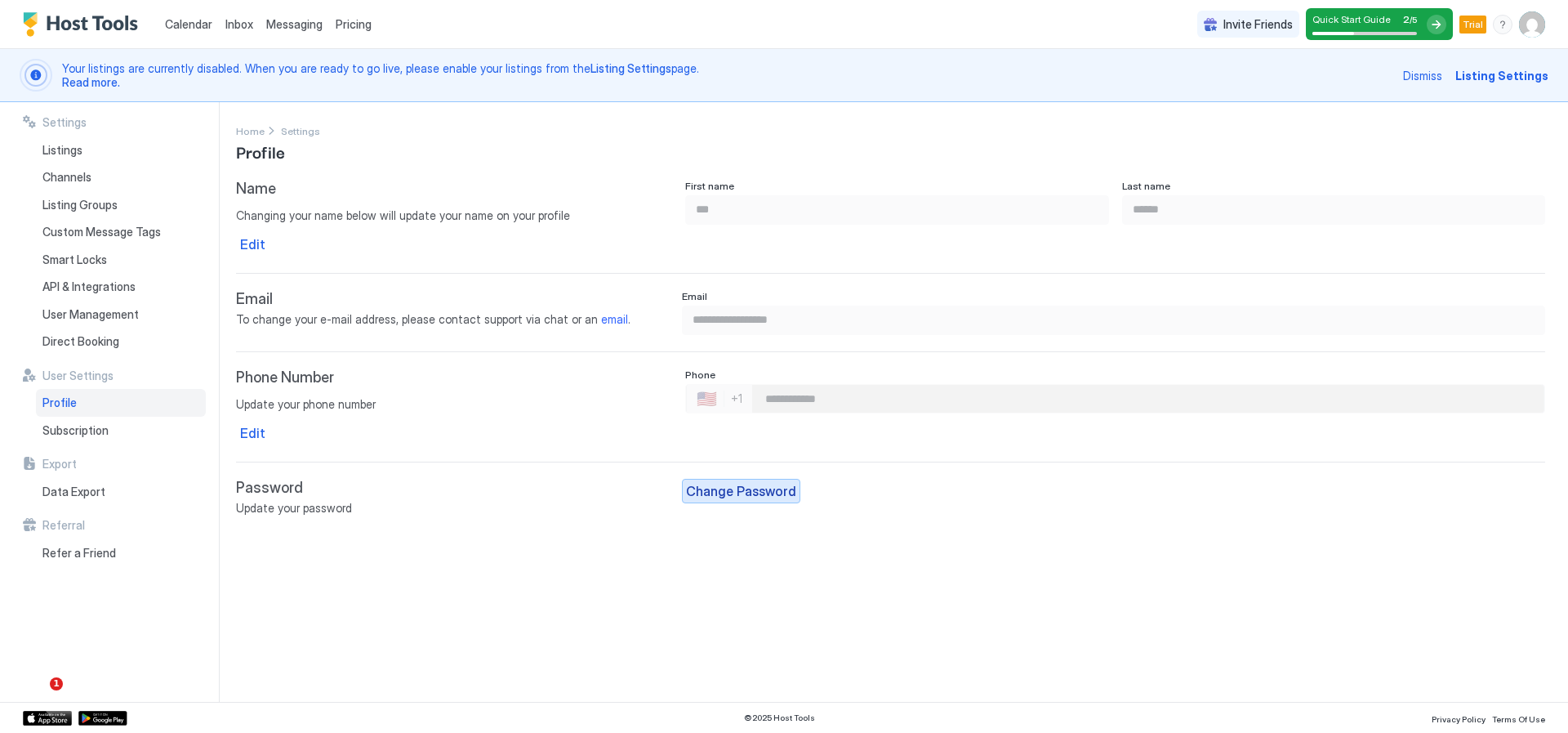
click at [734, 489] on div "Change Password" at bounding box center [741, 491] width 110 height 19
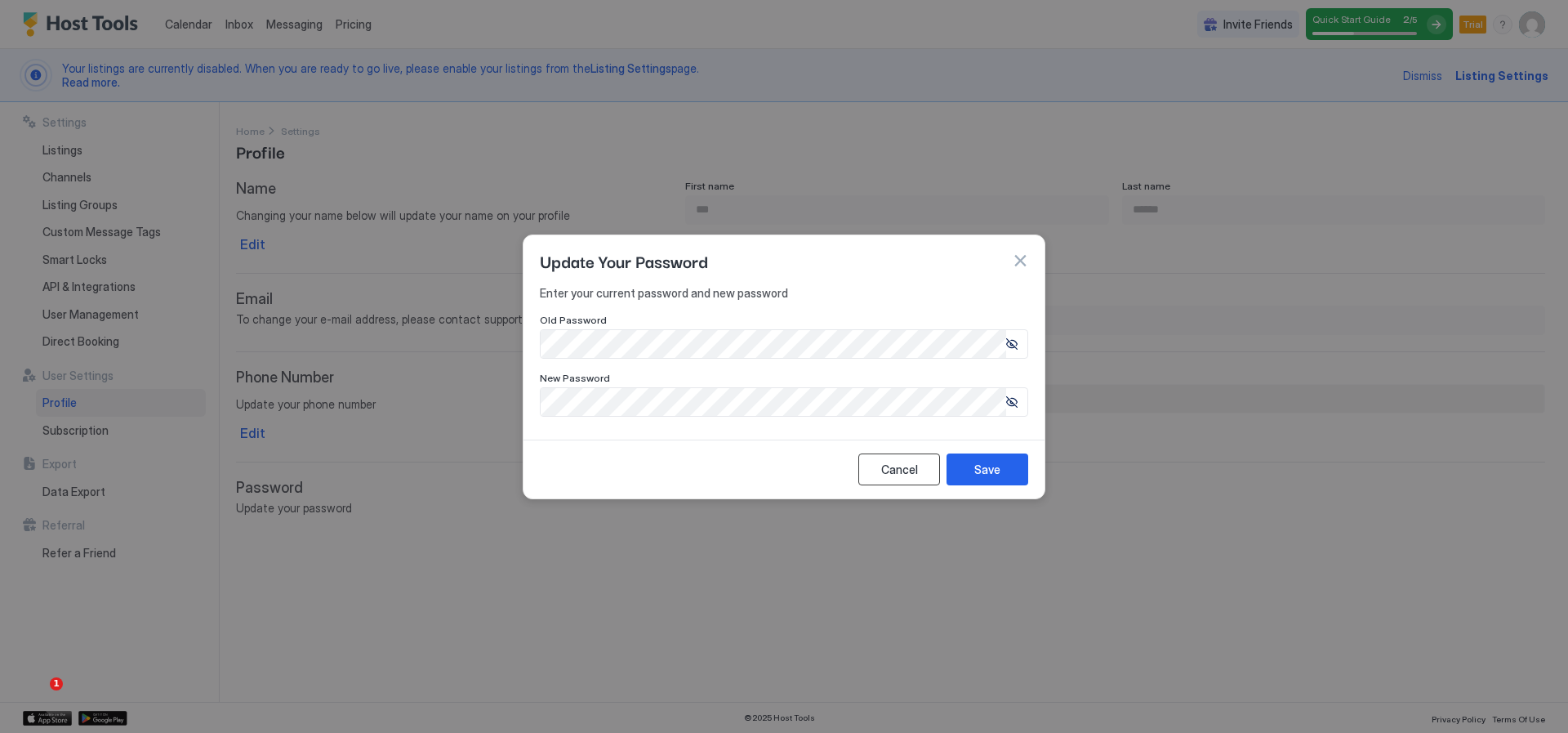
click at [896, 476] on div "Cancel" at bounding box center [900, 469] width 37 height 17
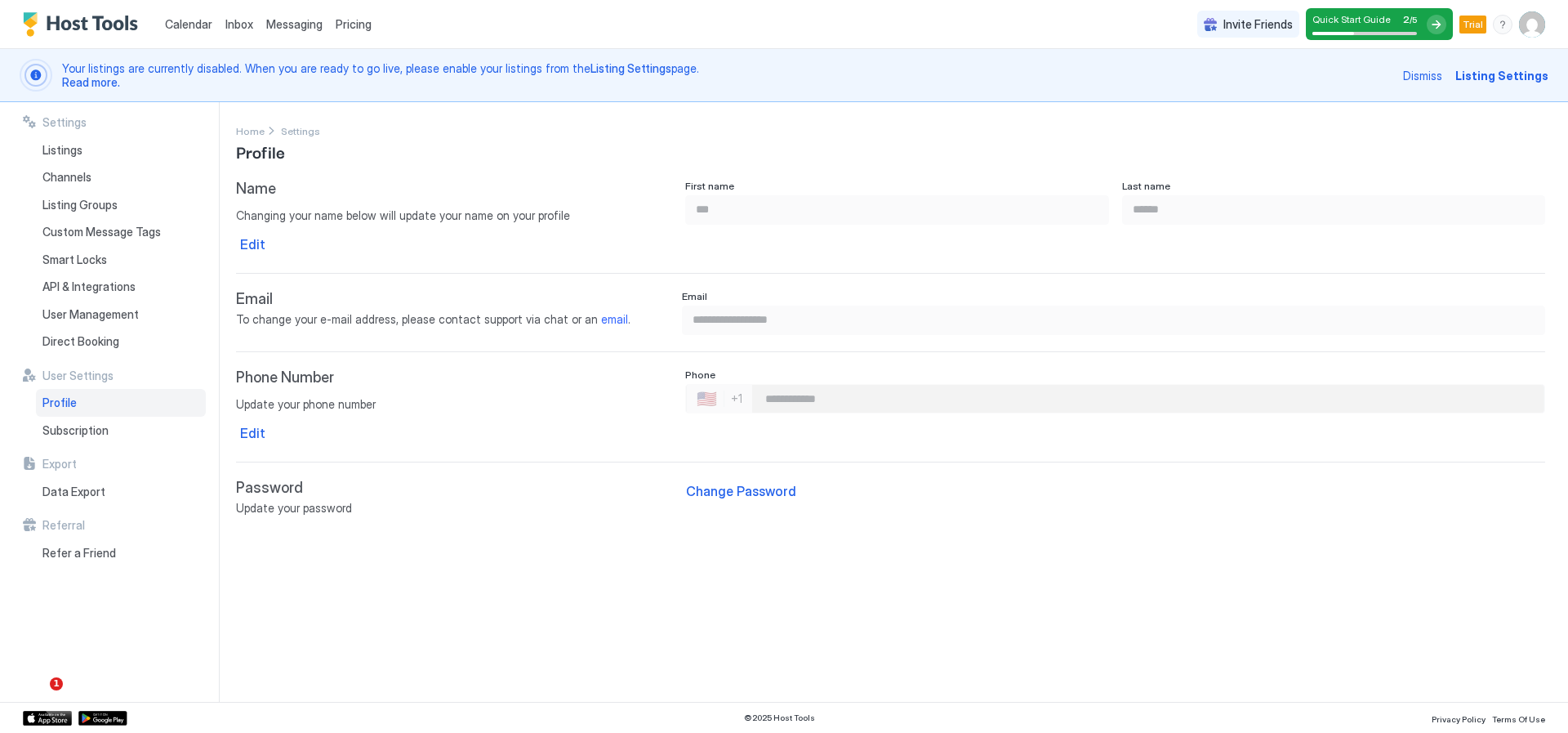
click at [291, 504] on span "Update your password" at bounding box center [454, 508] width 436 height 15
click at [72, 159] on div "Listings" at bounding box center [120, 150] width 170 height 28
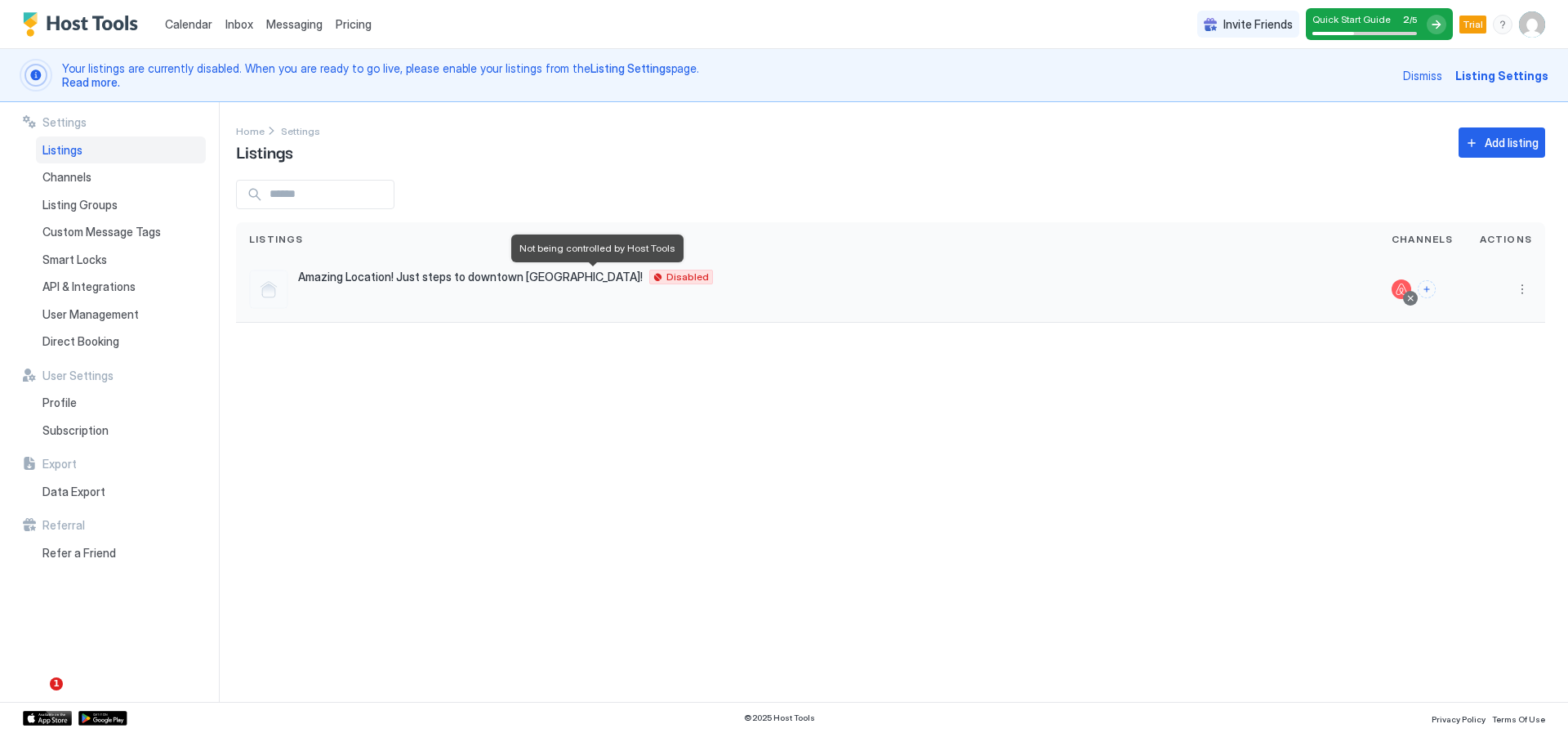
click at [650, 278] on div "Disabled" at bounding box center [681, 277] width 64 height 15
click at [96, 80] on span "Read more." at bounding box center [91, 82] width 58 height 14
click at [446, 290] on div "Amazing Location! Just steps to downtown [GEOGRAPHIC_DATA]! [PERSON_NAME] 83638…" at bounding box center [808, 289] width 1116 height 39
click at [447, 275] on span "Amazing Location! Just steps to downtown [GEOGRAPHIC_DATA]!" at bounding box center [470, 277] width 344 height 15
click at [263, 291] on div at bounding box center [269, 289] width 39 height 39
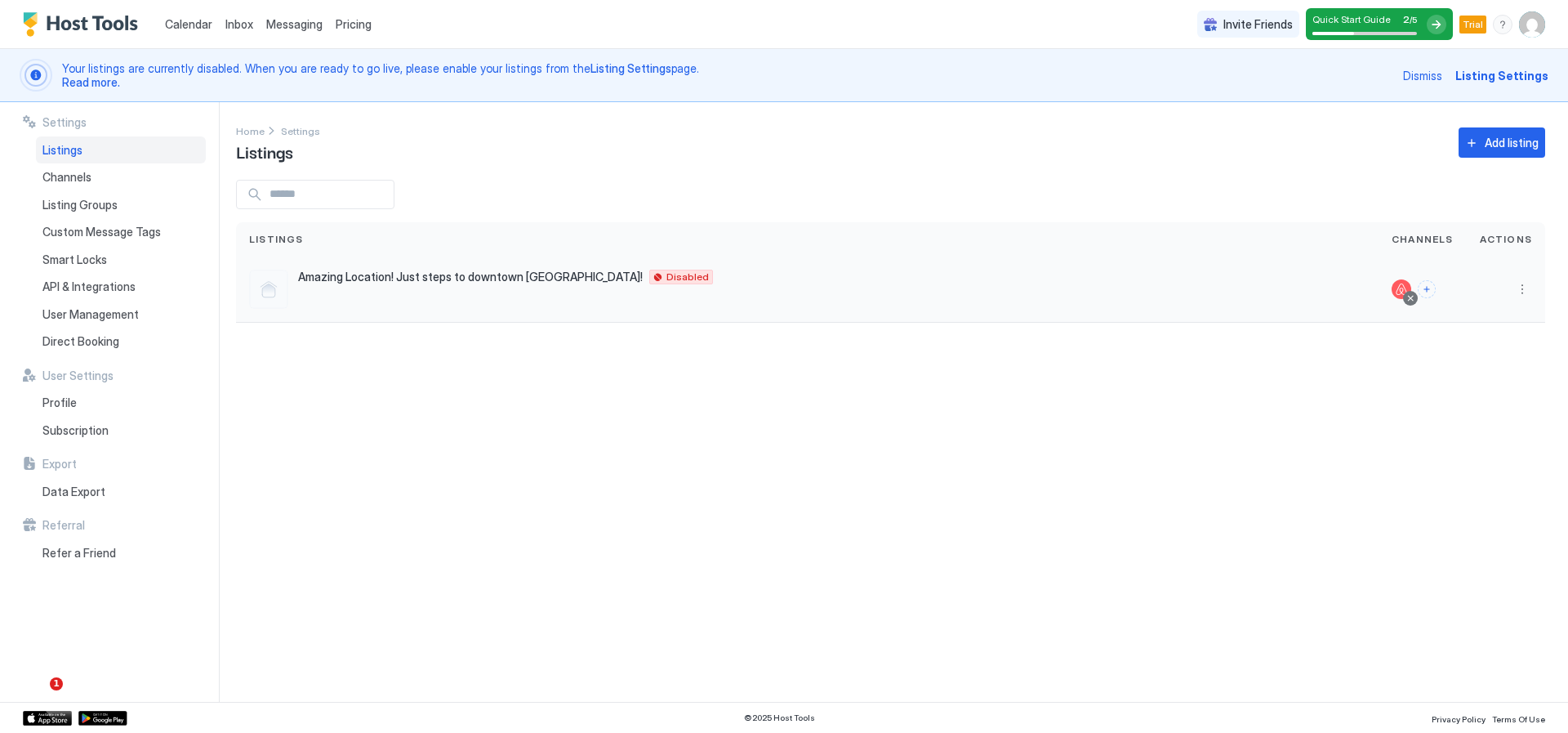
click at [263, 291] on div at bounding box center [269, 289] width 39 height 39
click at [358, 273] on span "Amazing Location! Just steps to downtown [GEOGRAPHIC_DATA]!" at bounding box center [470, 277] width 344 height 15
click at [1525, 296] on button "More options" at bounding box center [1522, 289] width 19 height 19
click at [1501, 312] on div "Messaging" at bounding box center [1480, 313] width 112 height 26
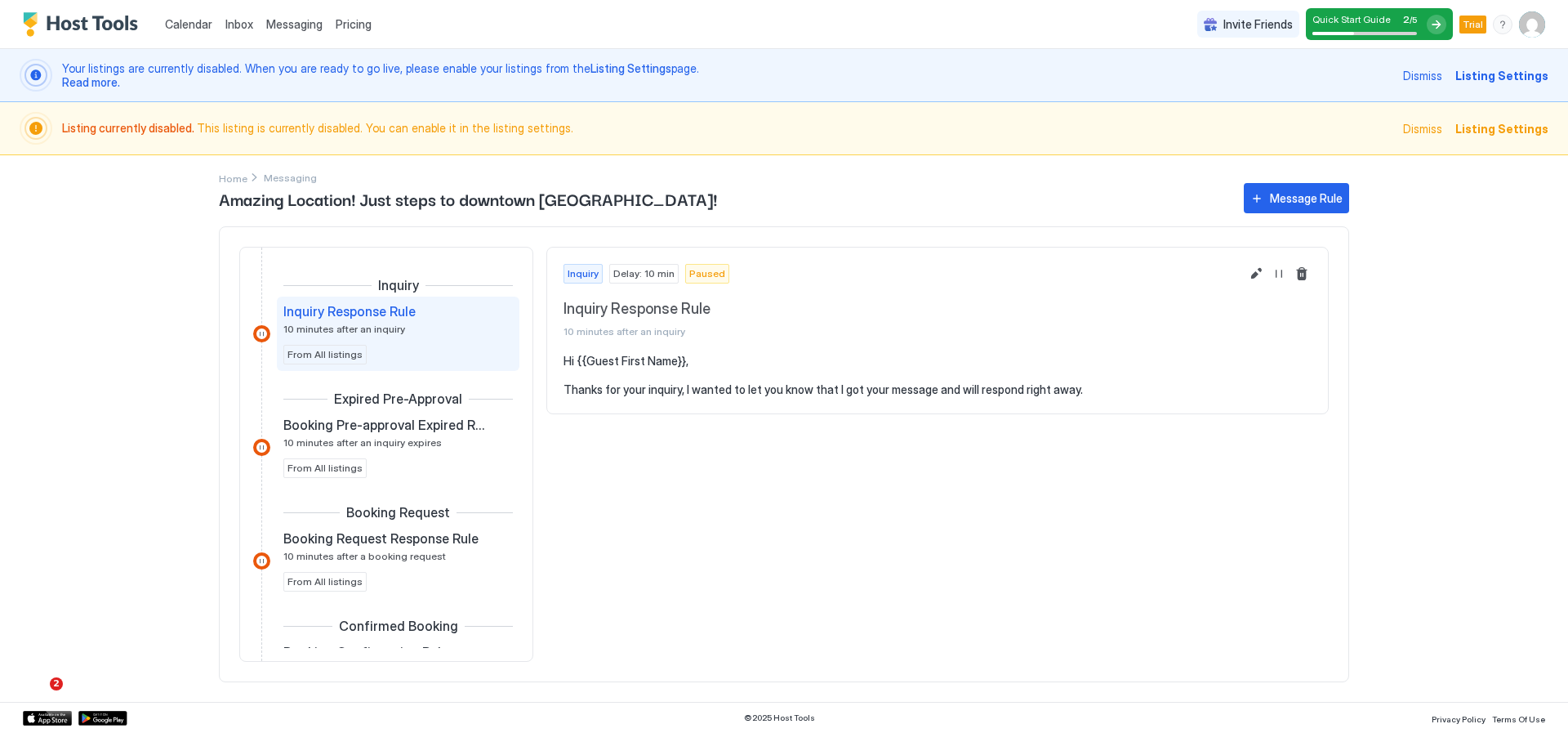
click at [1416, 74] on span "Dismiss" at bounding box center [1422, 76] width 39 height 17
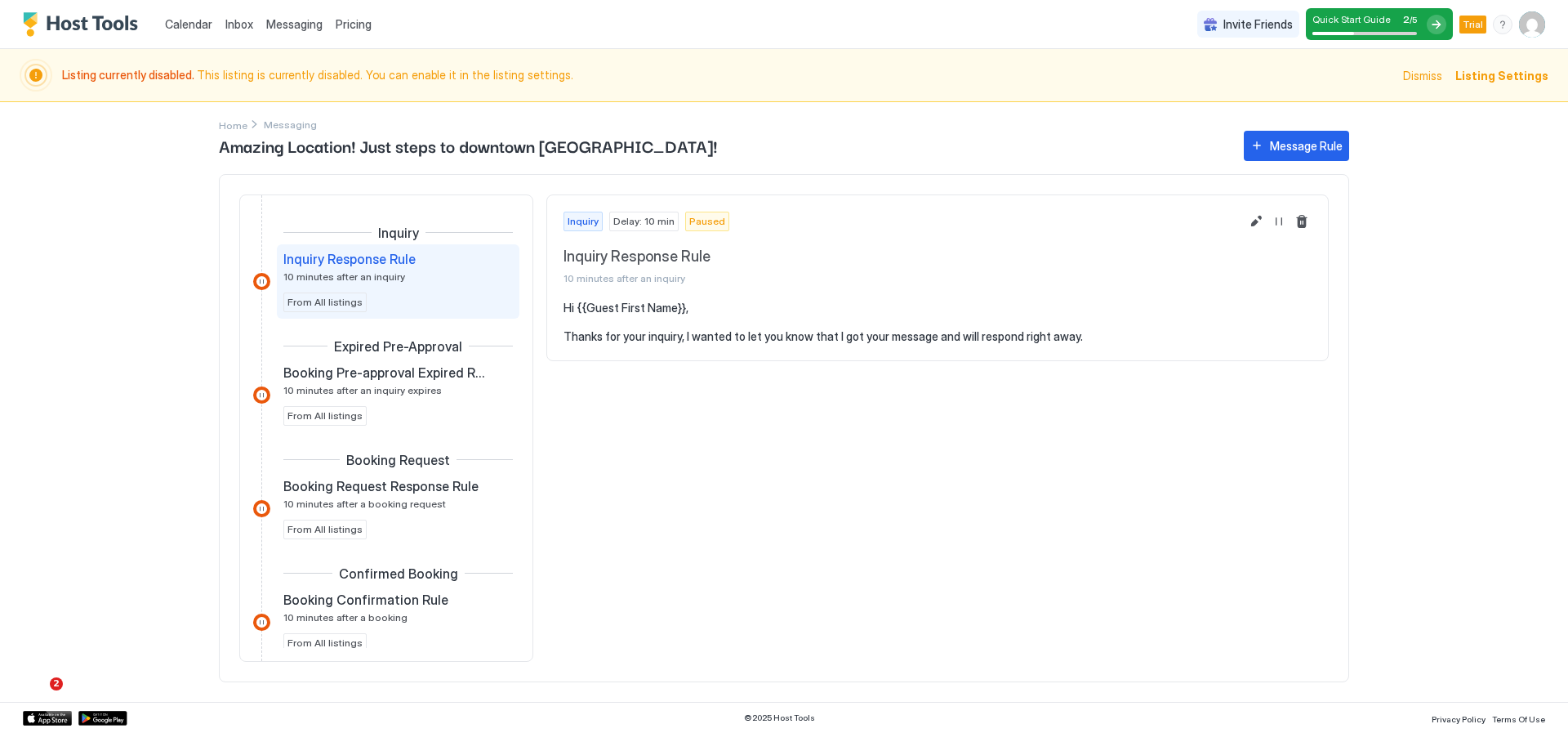
click at [1433, 26] on div at bounding box center [1436, 24] width 19 height 19
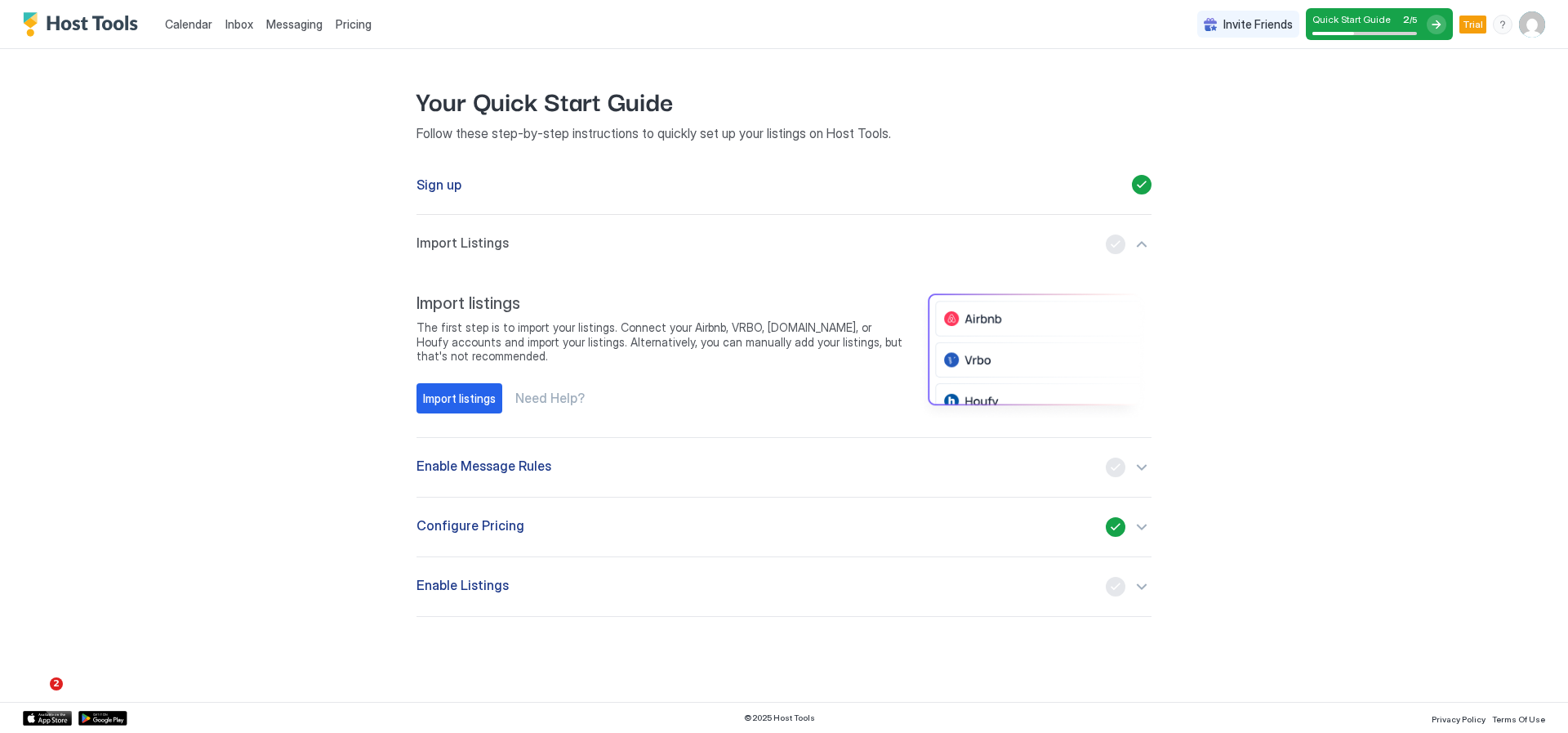
click at [1141, 466] on div "button" at bounding box center [1128, 467] width 45 height 19
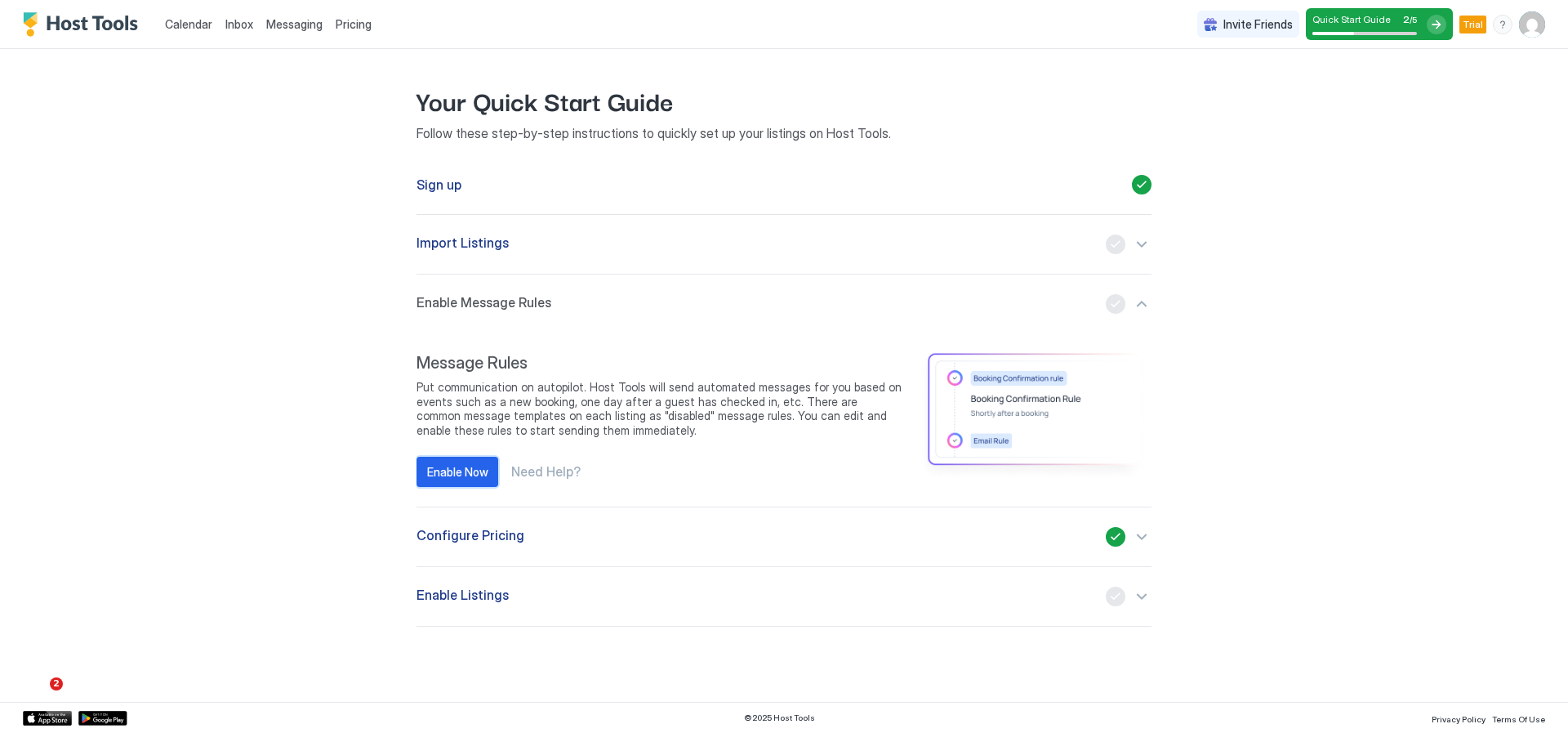
click at [471, 479] on div "Enable Now" at bounding box center [458, 472] width 61 height 17
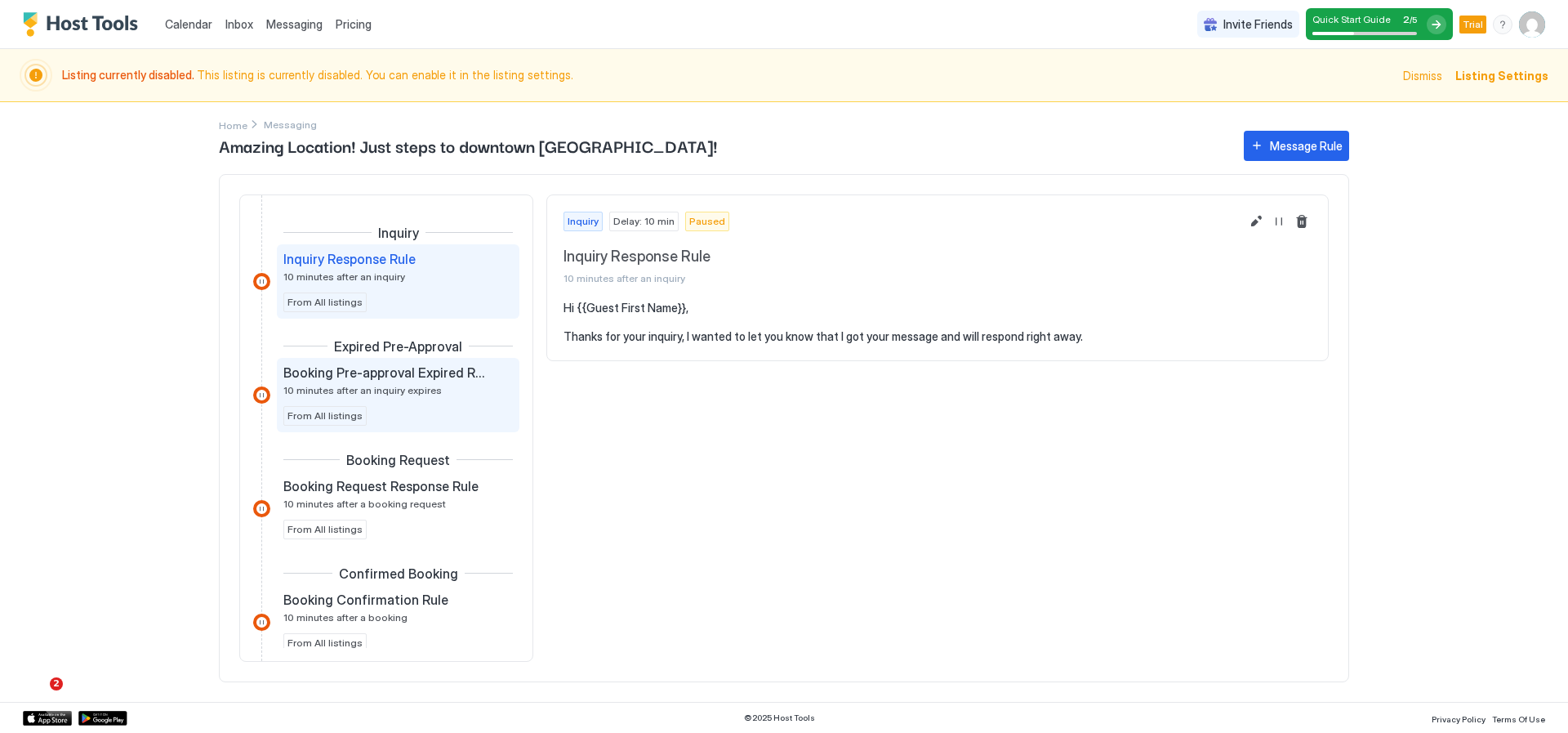
click at [468, 391] on div "Booking Pre-approval Expired Rule 10 minutes after an inquiry expires" at bounding box center [386, 380] width 207 height 32
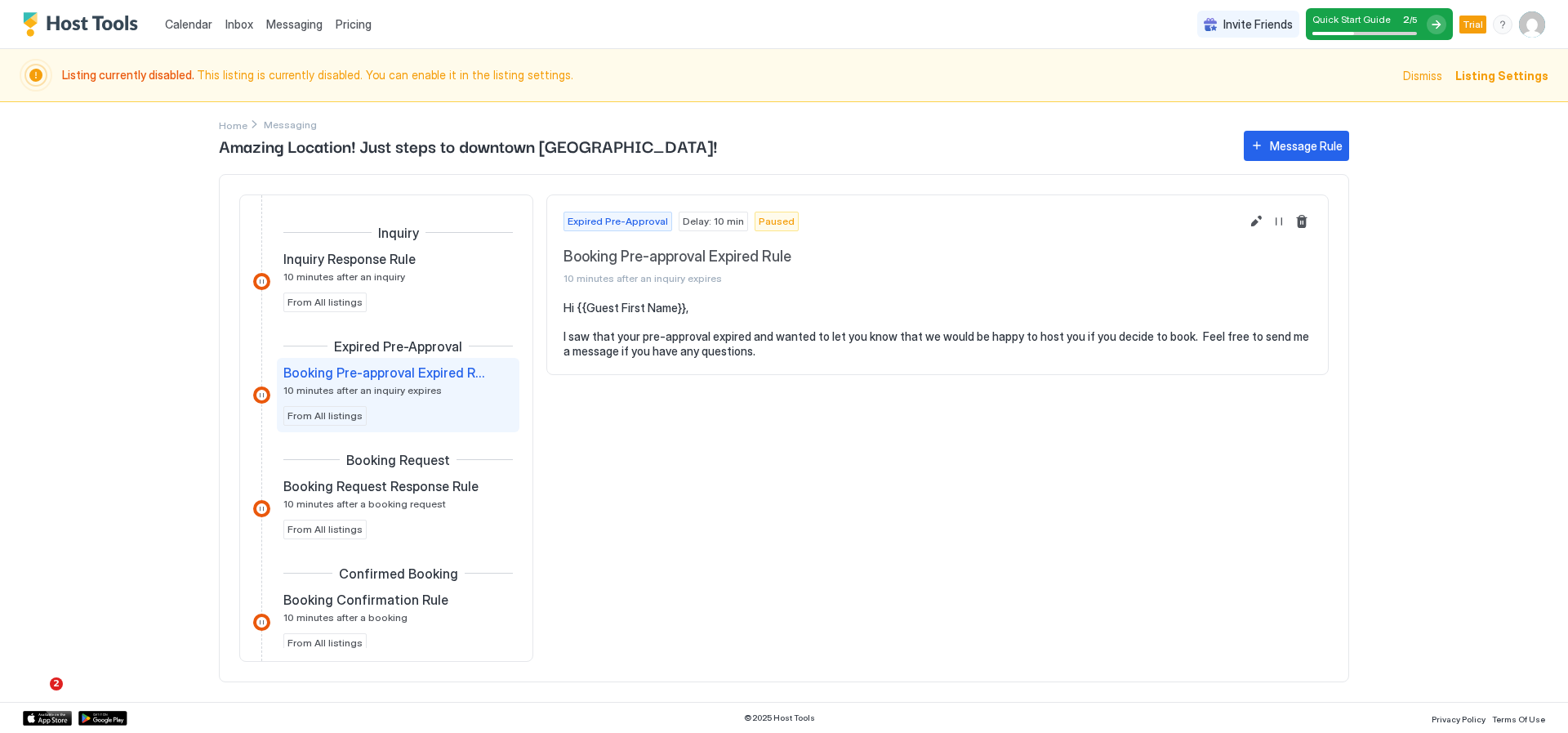
scroll to position [82, 0]
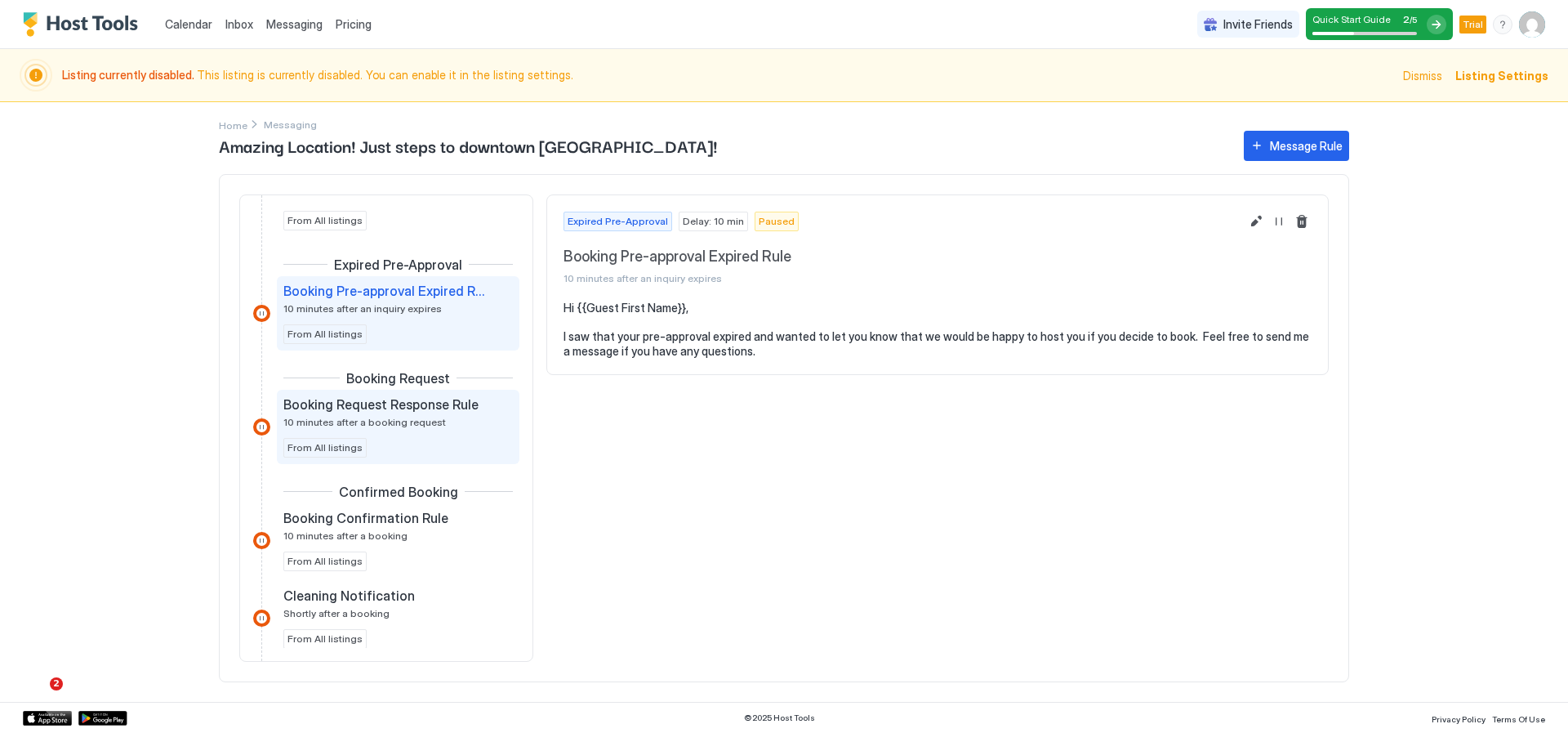
click at [466, 402] on span "Booking Request Response Rule" at bounding box center [381, 404] width 195 height 17
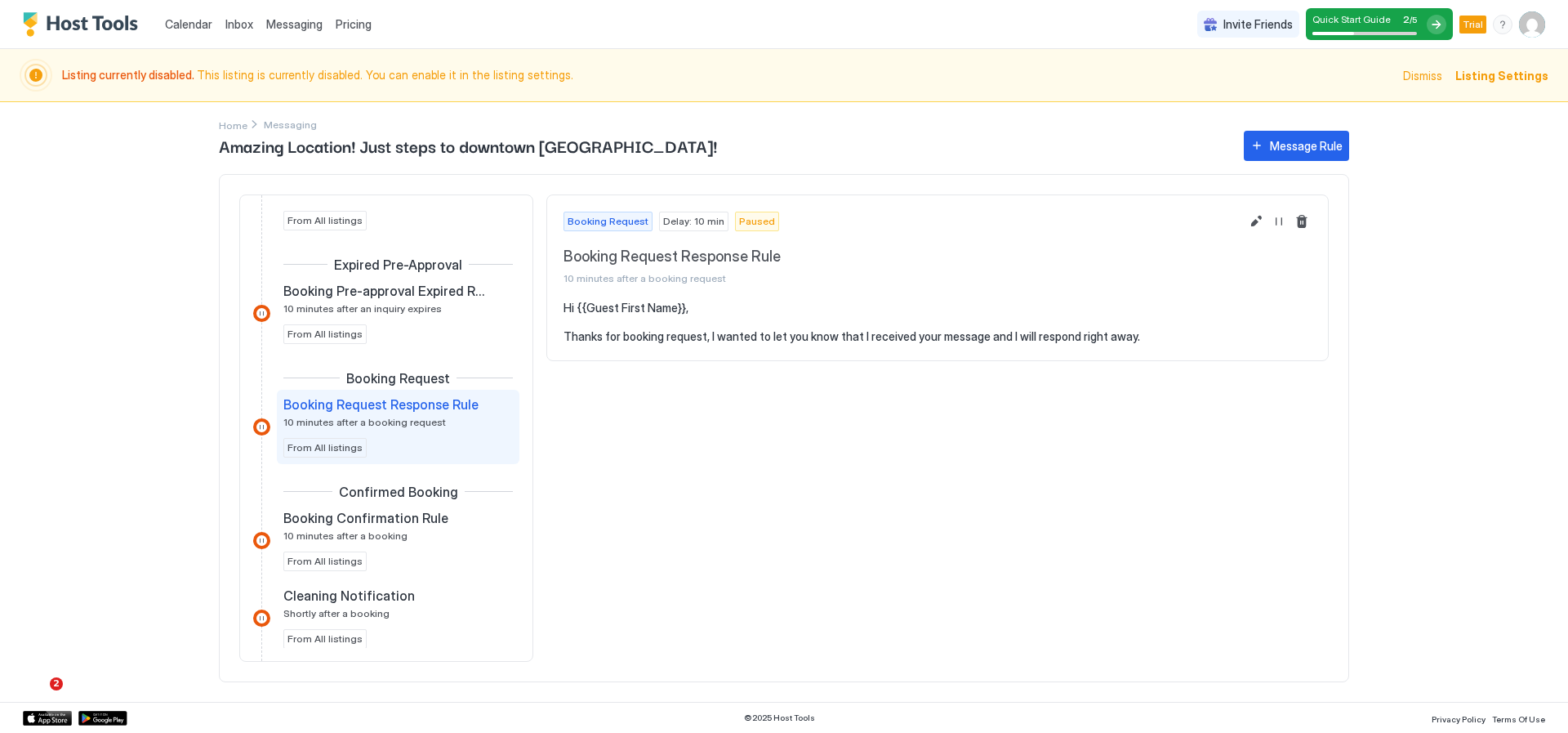
scroll to position [245, 0]
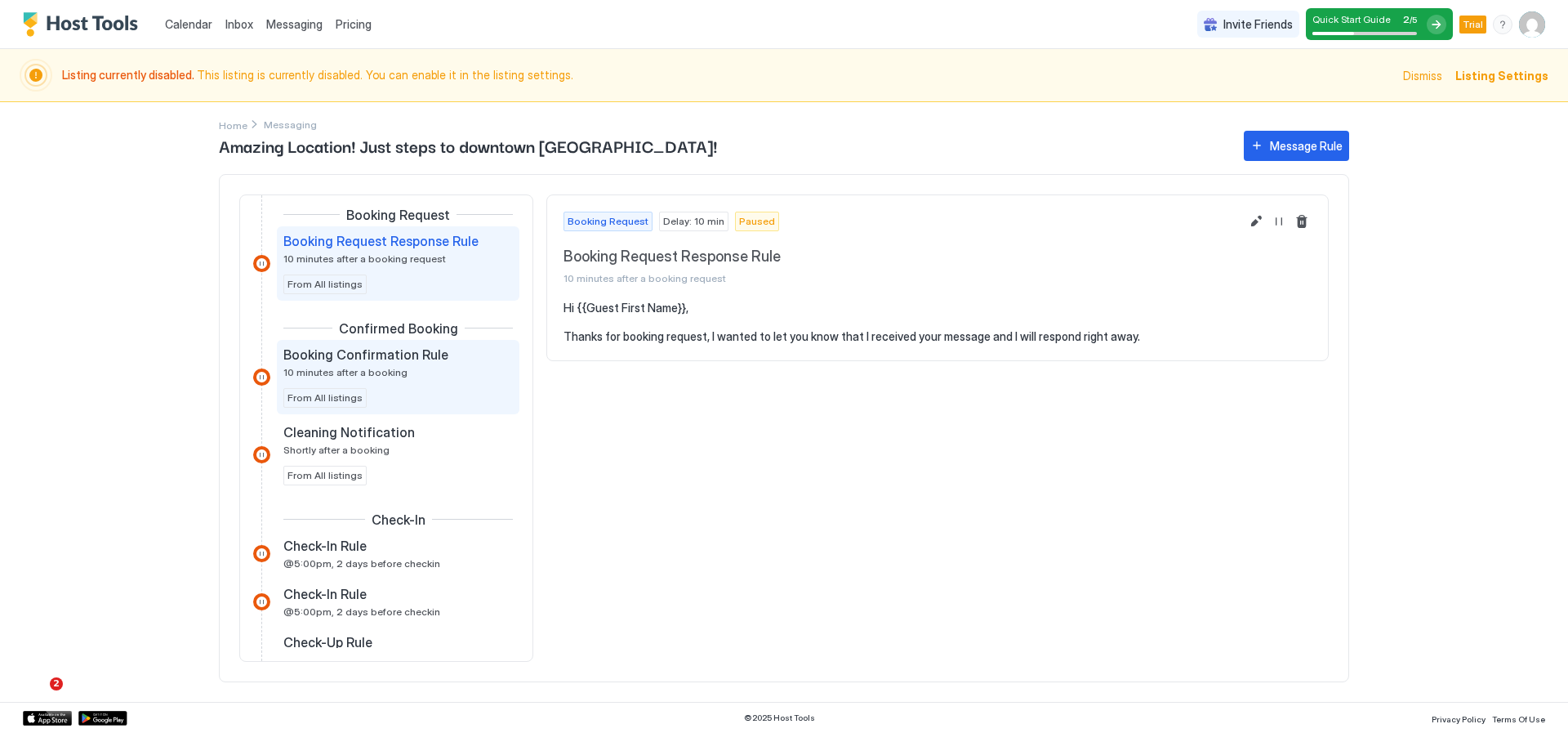
click at [428, 385] on div "Booking Confirmation Rule 10 minutes after a booking From All listings" at bounding box center [398, 377] width 229 height 61
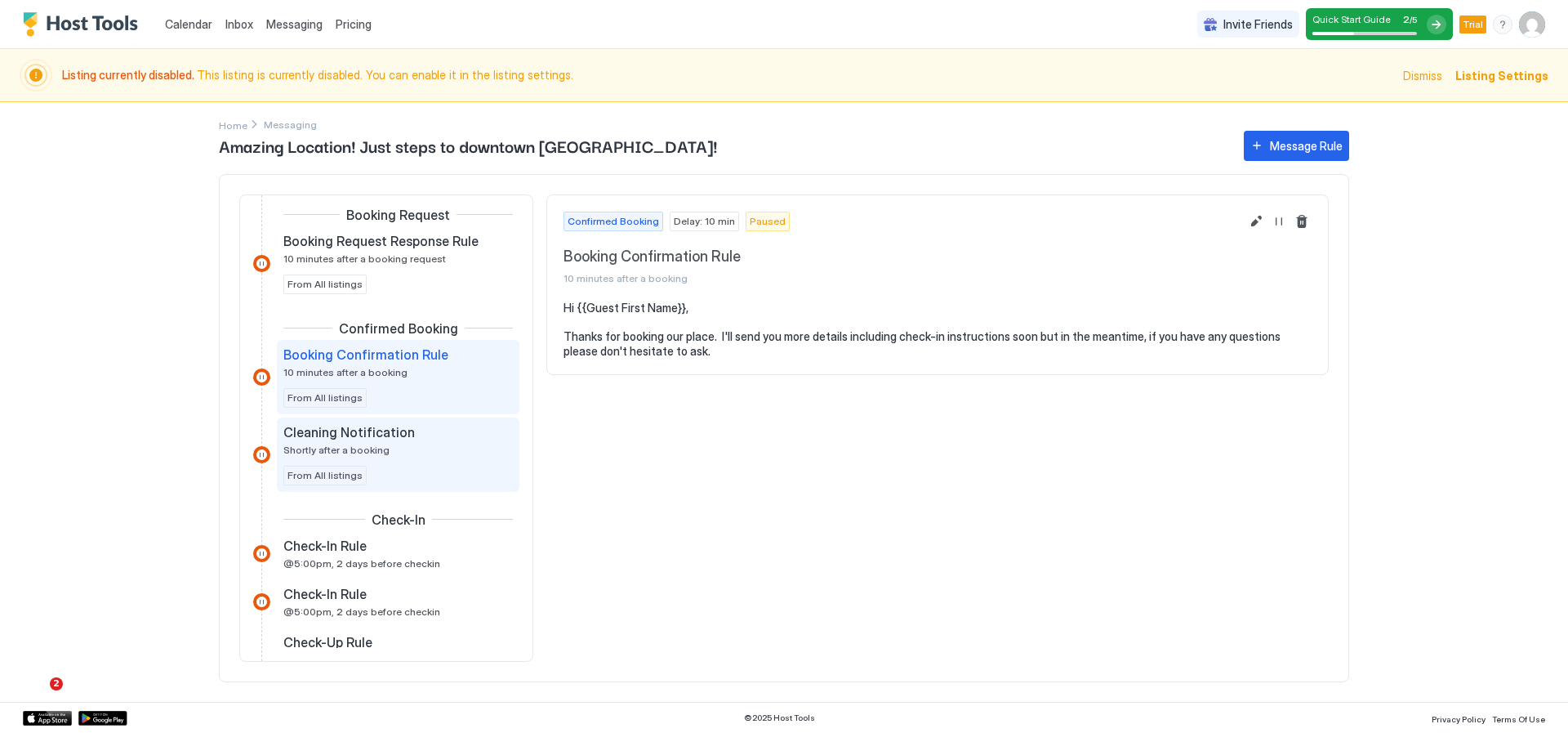
click at [426, 442] on div "Cleaning Notification Shortly after a booking" at bounding box center [386, 440] width 207 height 32
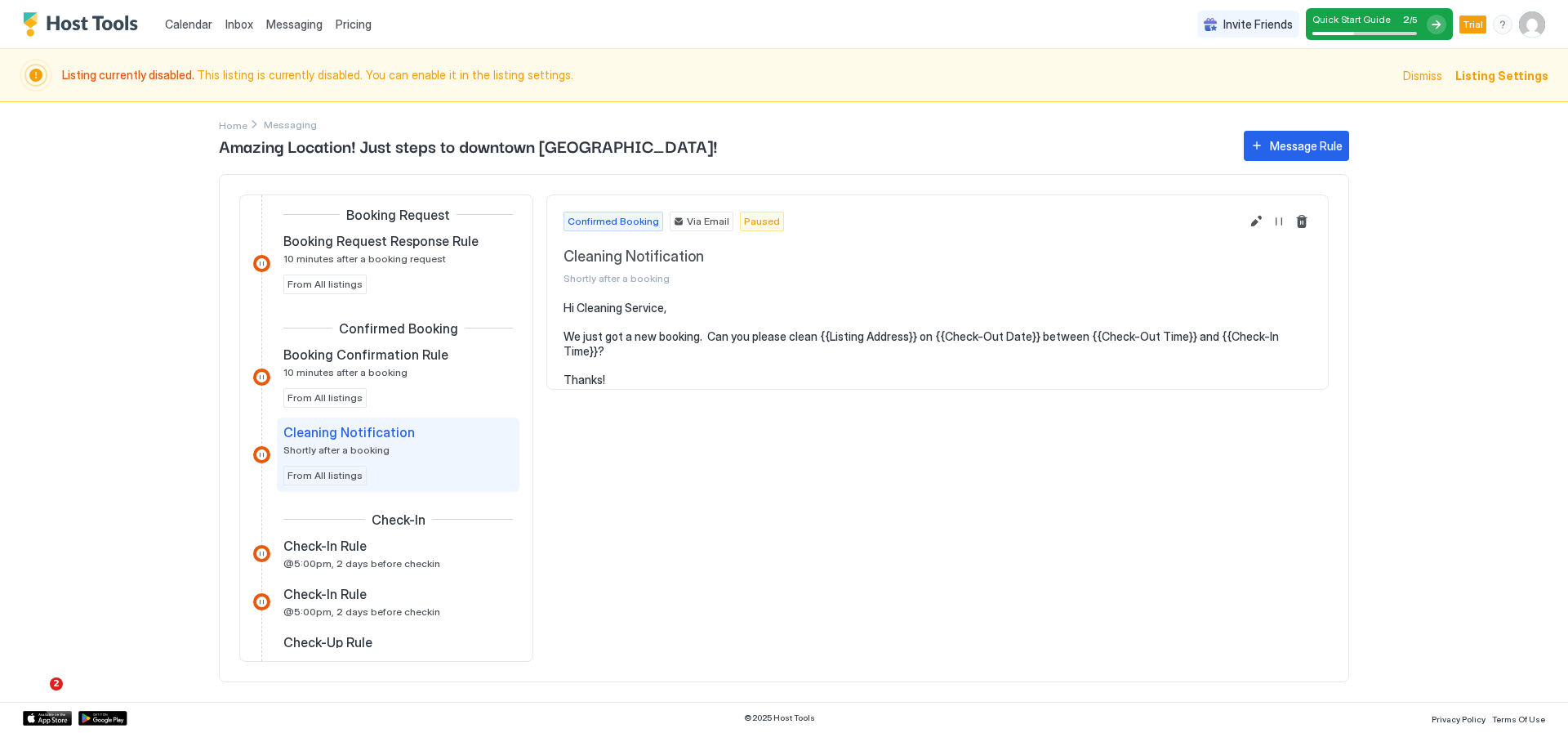
scroll to position [408, 0]
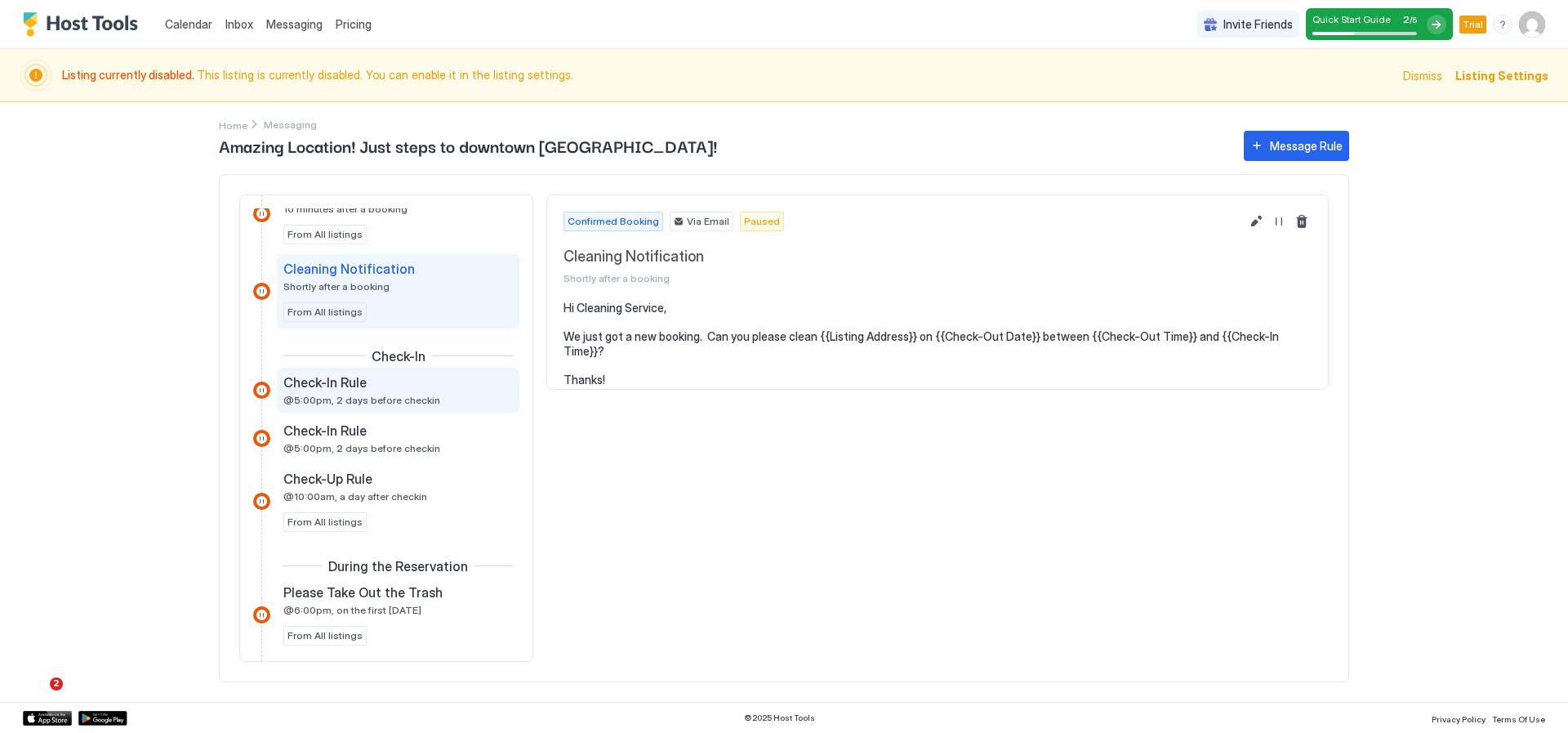
click at [379, 395] on span "@5:00pm, 2 days before checkin" at bounding box center [362, 400] width 157 height 12
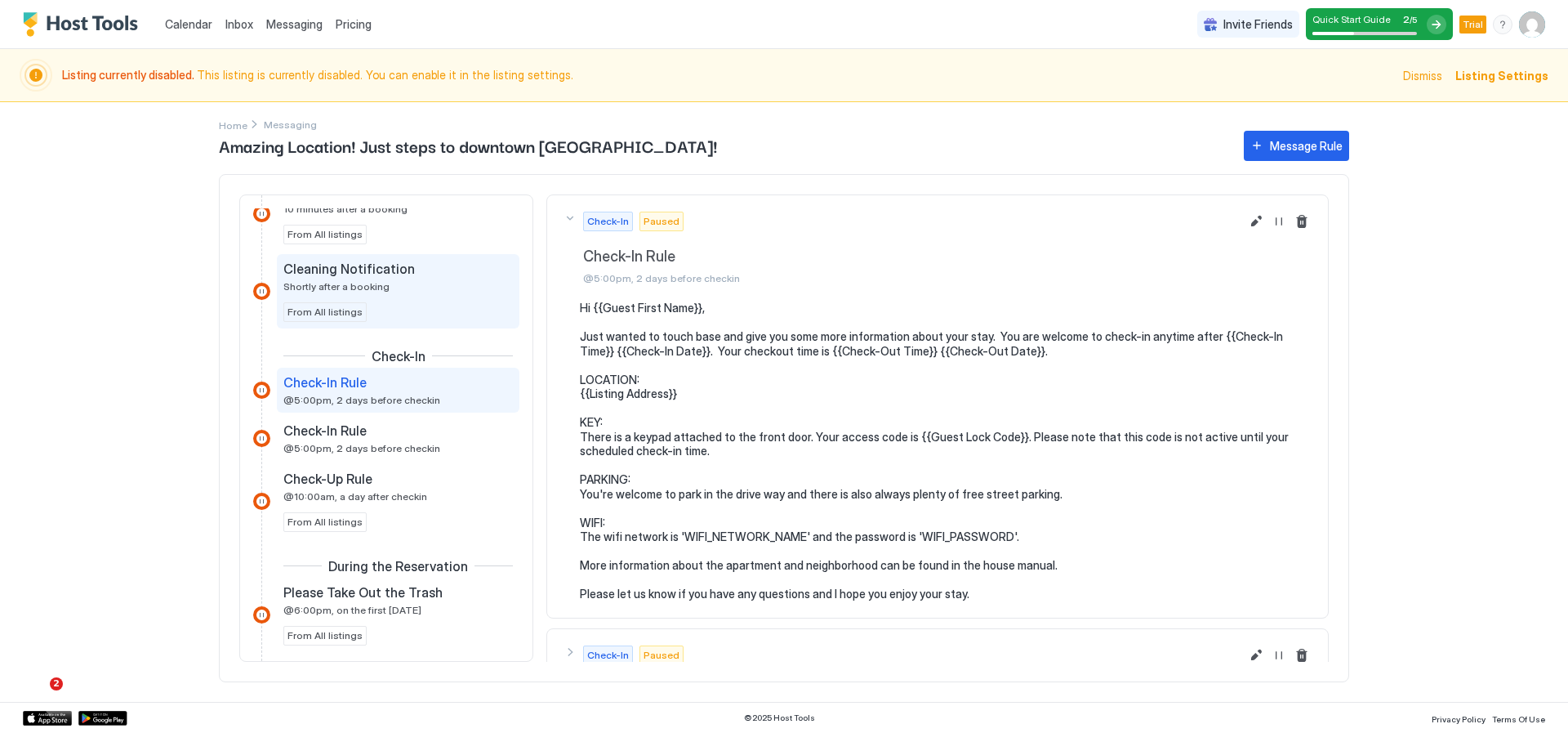
click at [378, 299] on div "Cleaning Notification Shortly after a booking From All listings" at bounding box center [398, 291] width 229 height 61
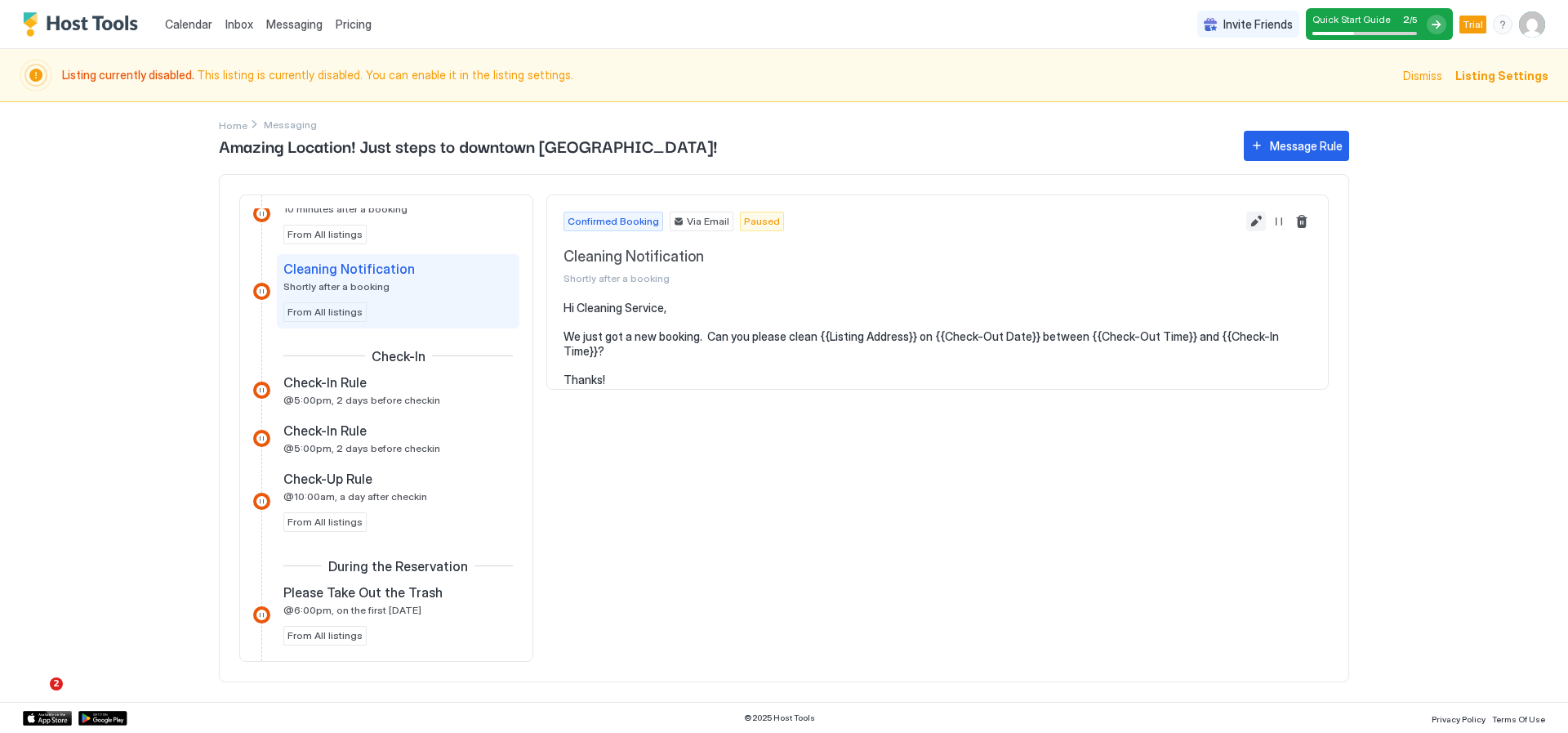
click at [1256, 221] on button "Edit message rule" at bounding box center [1256, 222] width 19 height 19
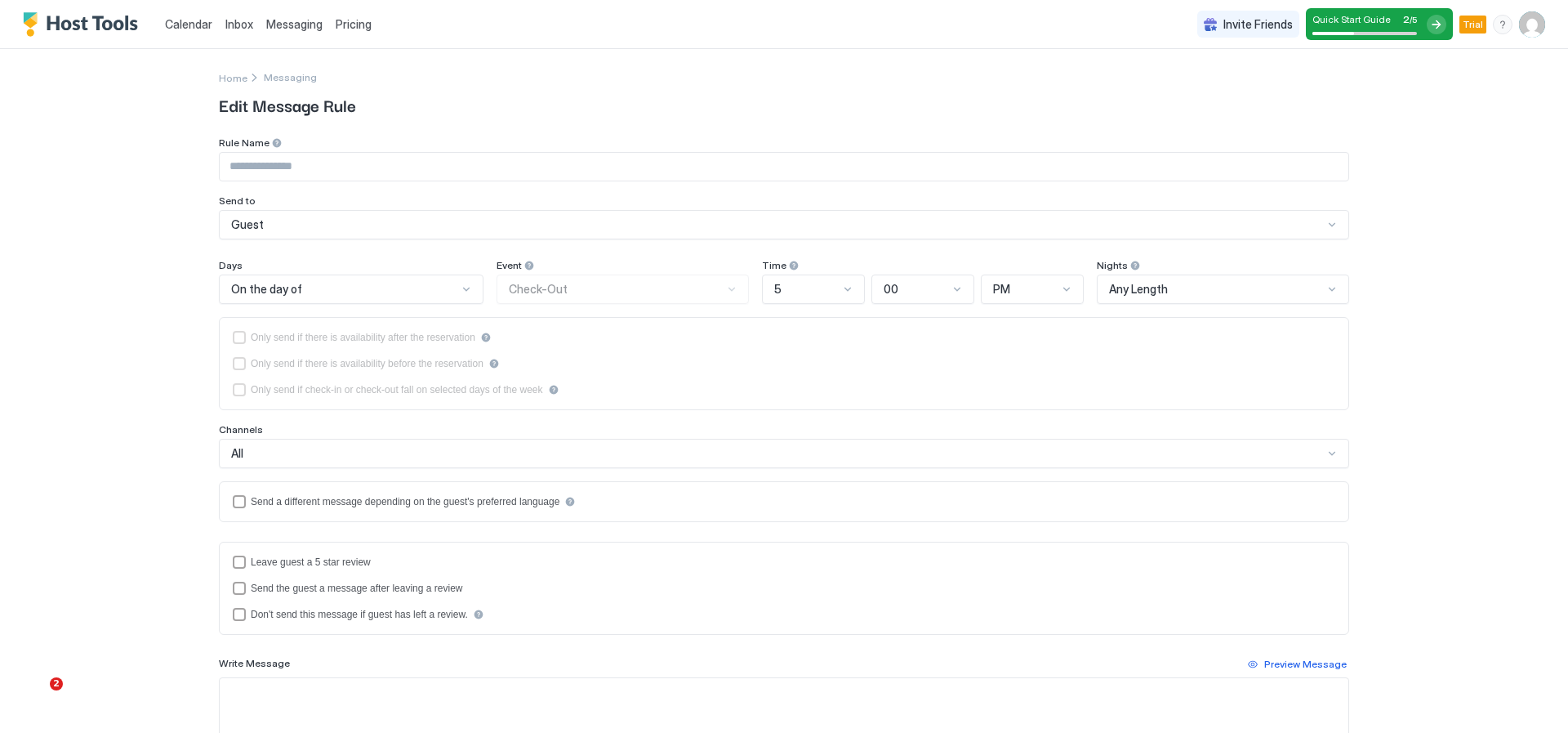
type input "**********"
type textarea "**********"
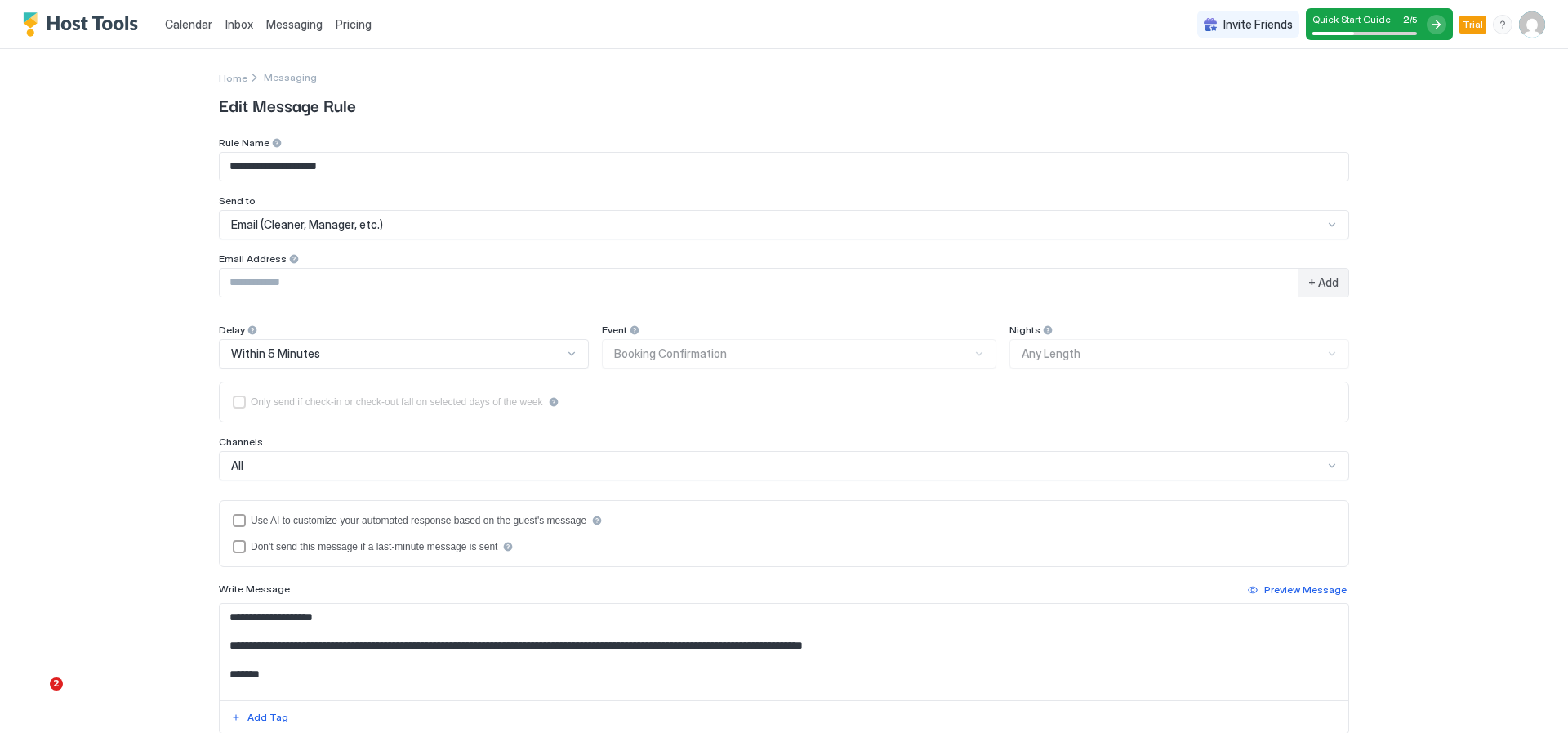
click at [1326, 224] on div at bounding box center [1332, 224] width 13 height 13
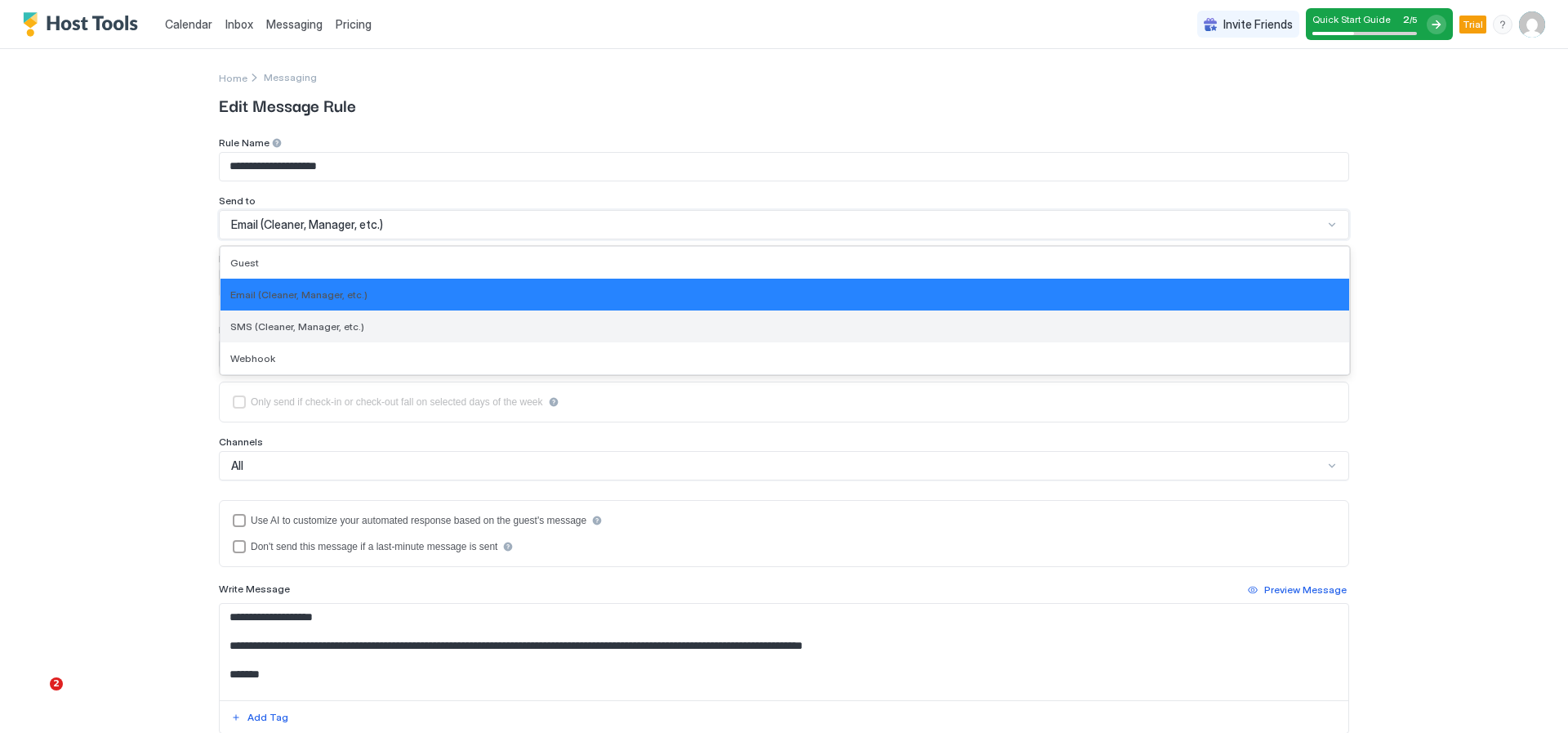
click at [1203, 331] on div "SMS (Cleaner, Manager, etc.)" at bounding box center [785, 326] width 1109 height 12
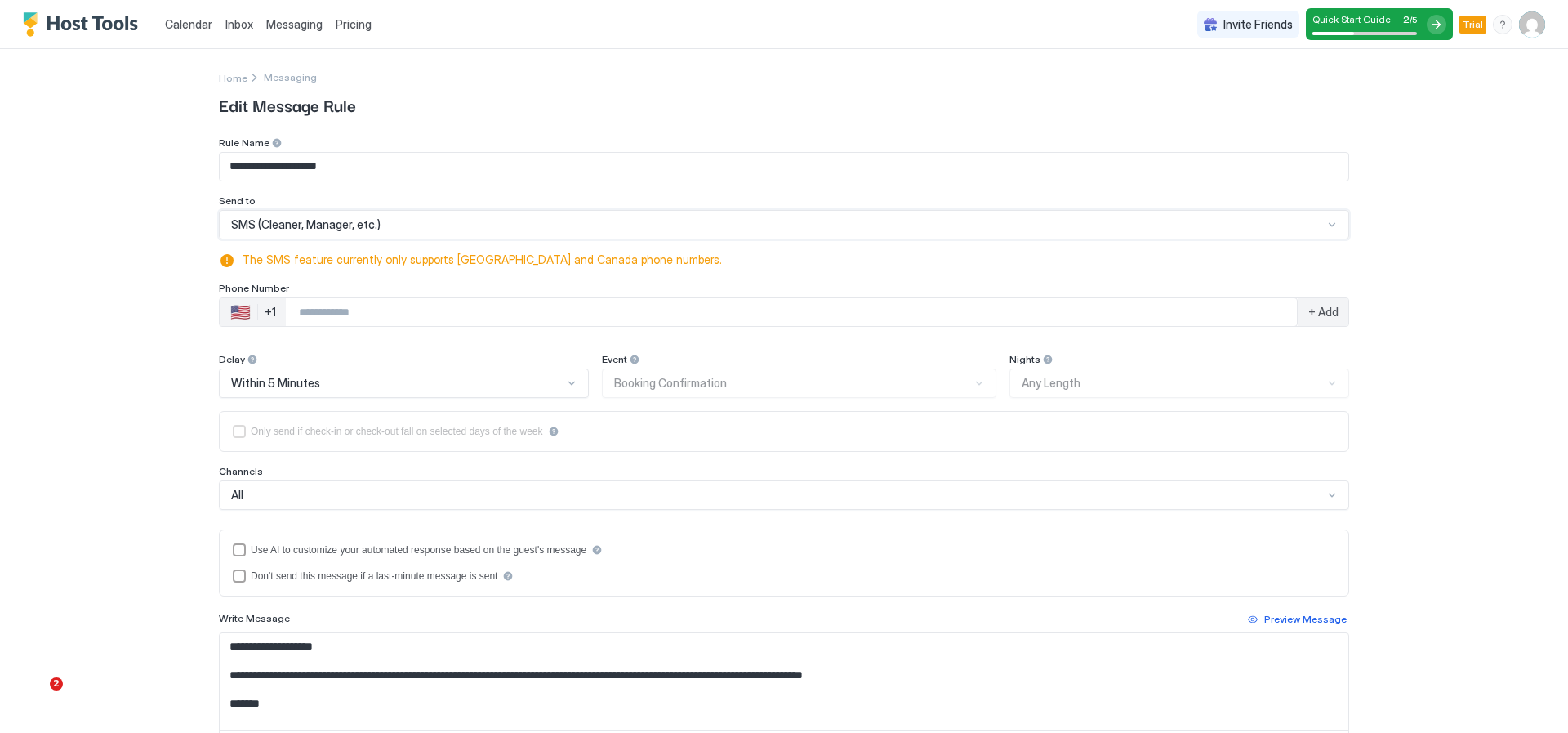
click at [543, 318] on input "Phone Number input" at bounding box center [791, 312] width 1011 height 30
